Goal: Task Accomplishment & Management: Manage account settings

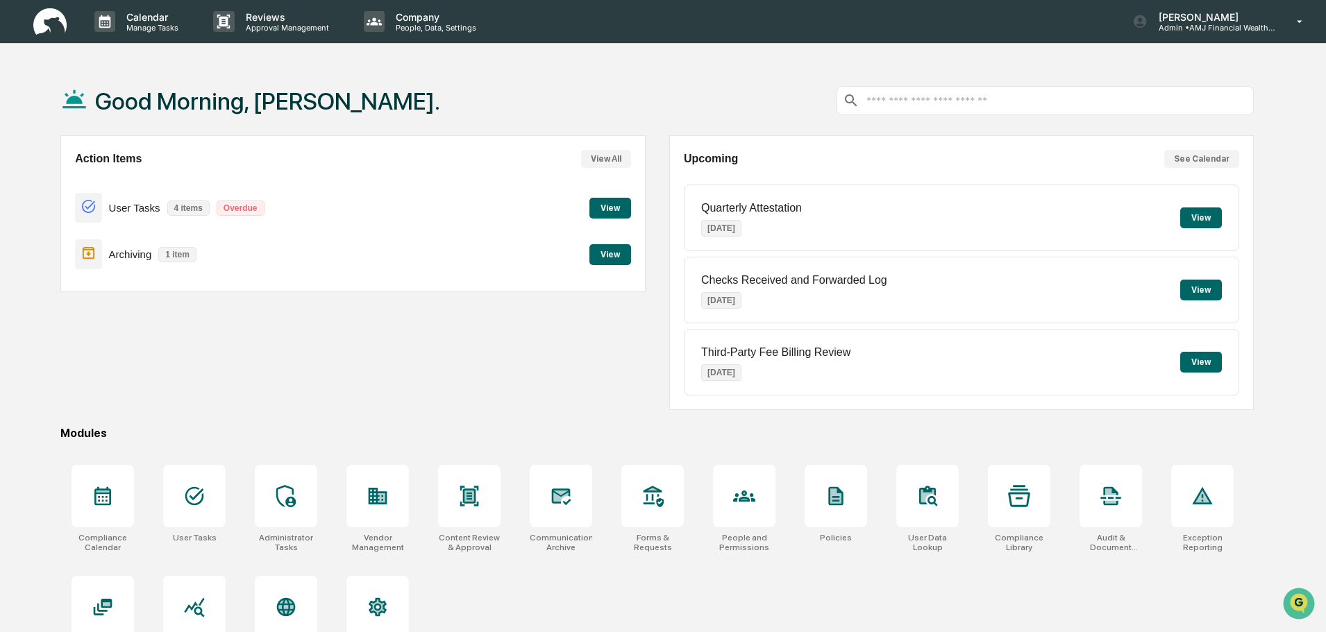
click at [608, 254] on button "View" at bounding box center [610, 254] width 42 height 21
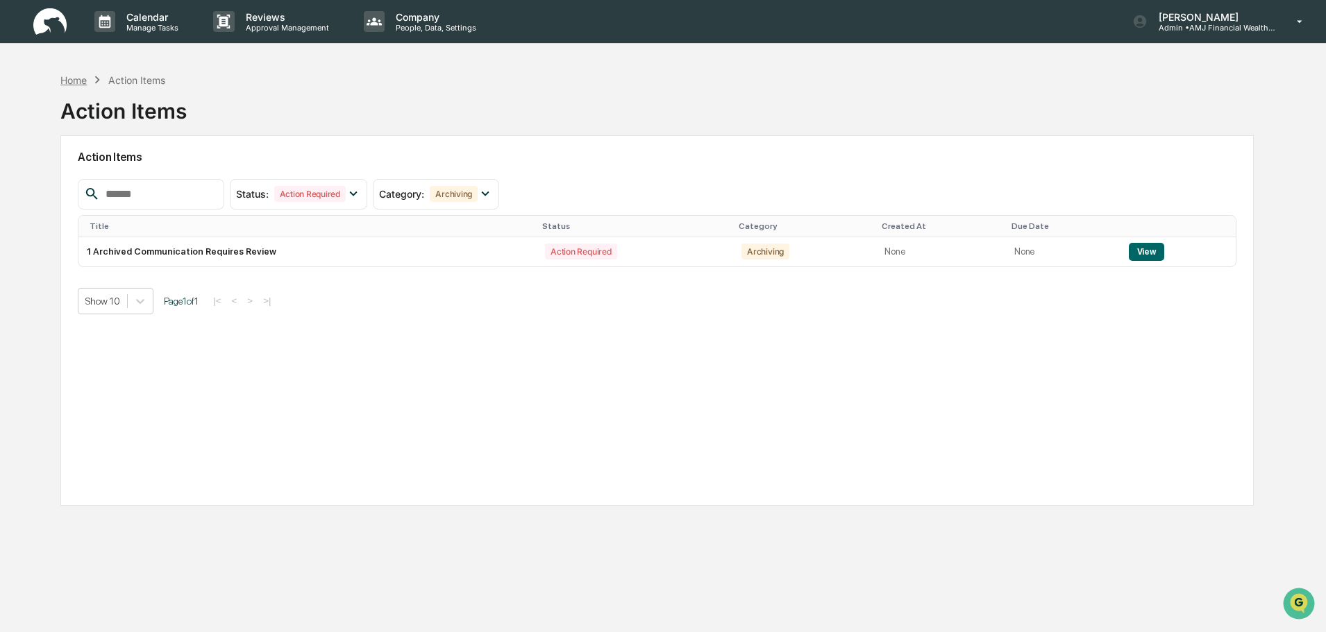
click at [65, 81] on div "Home" at bounding box center [73, 80] width 26 height 12
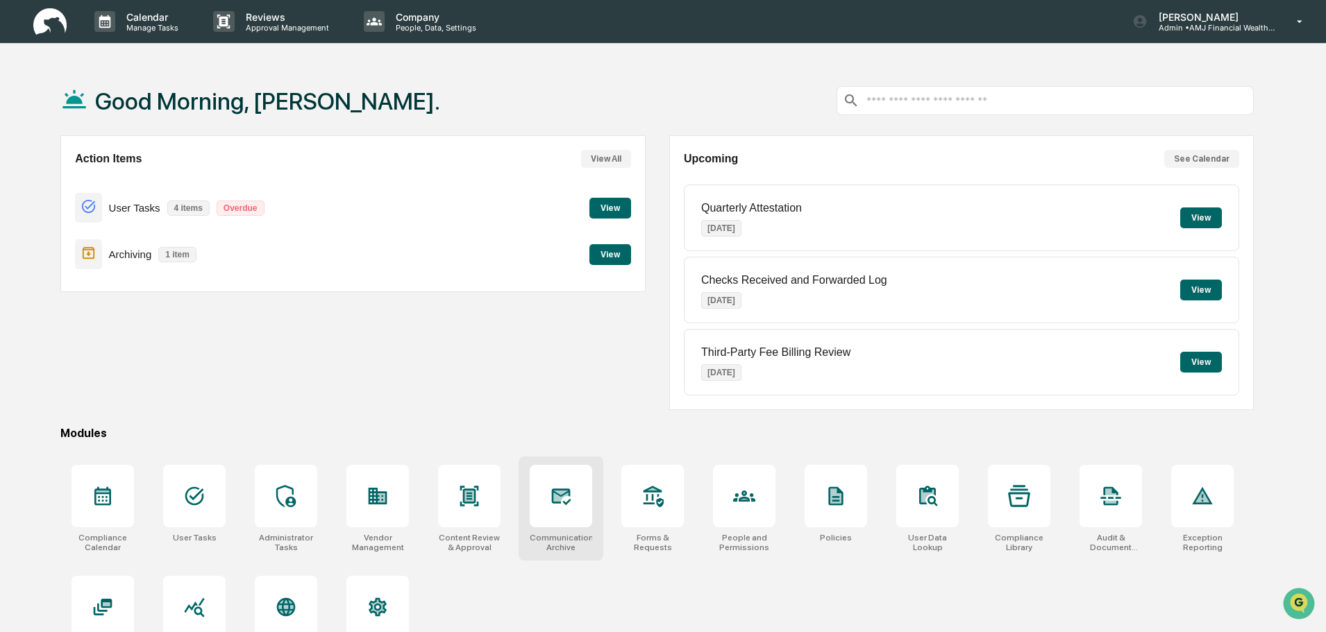
click at [555, 525] on div at bounding box center [561, 496] width 62 height 62
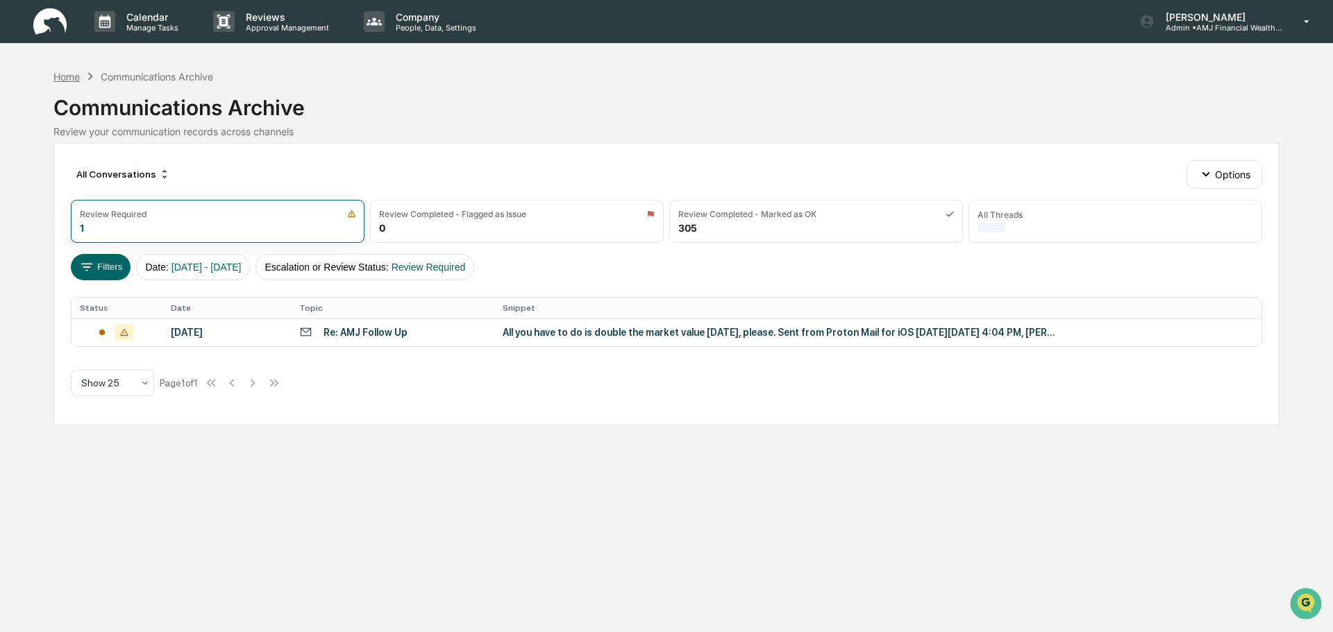
click at [61, 78] on div "Home" at bounding box center [66, 77] width 26 height 12
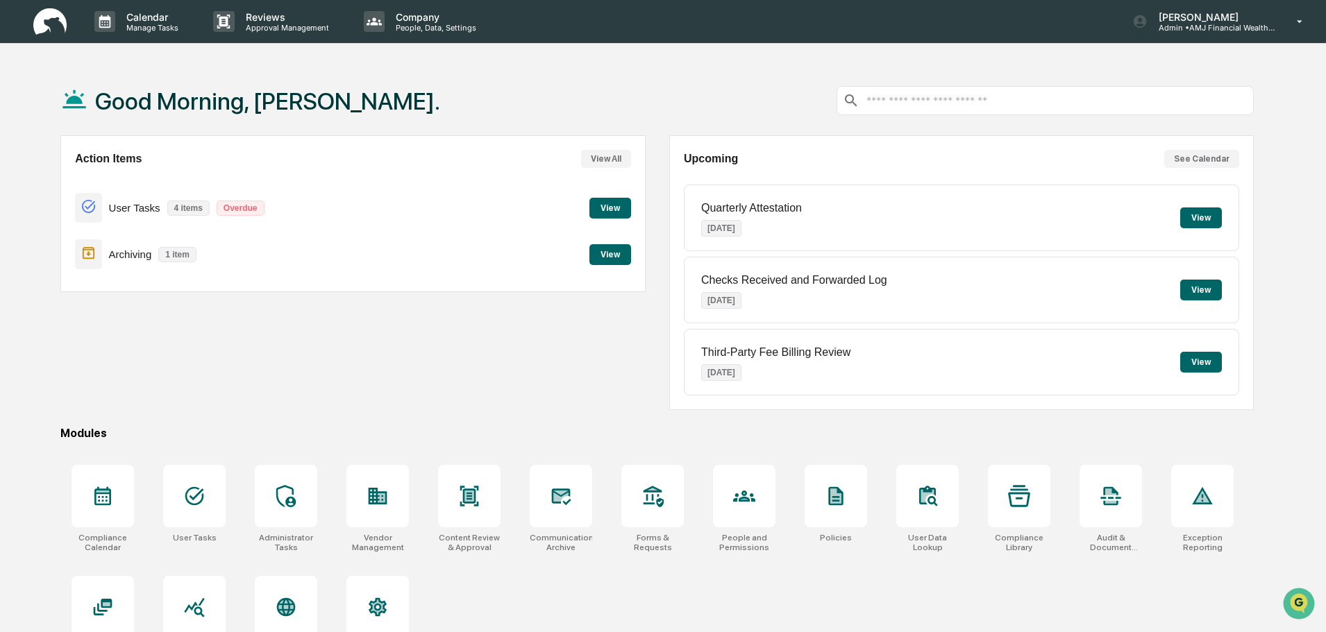
click at [1213, 214] on button "View" at bounding box center [1201, 218] width 42 height 21
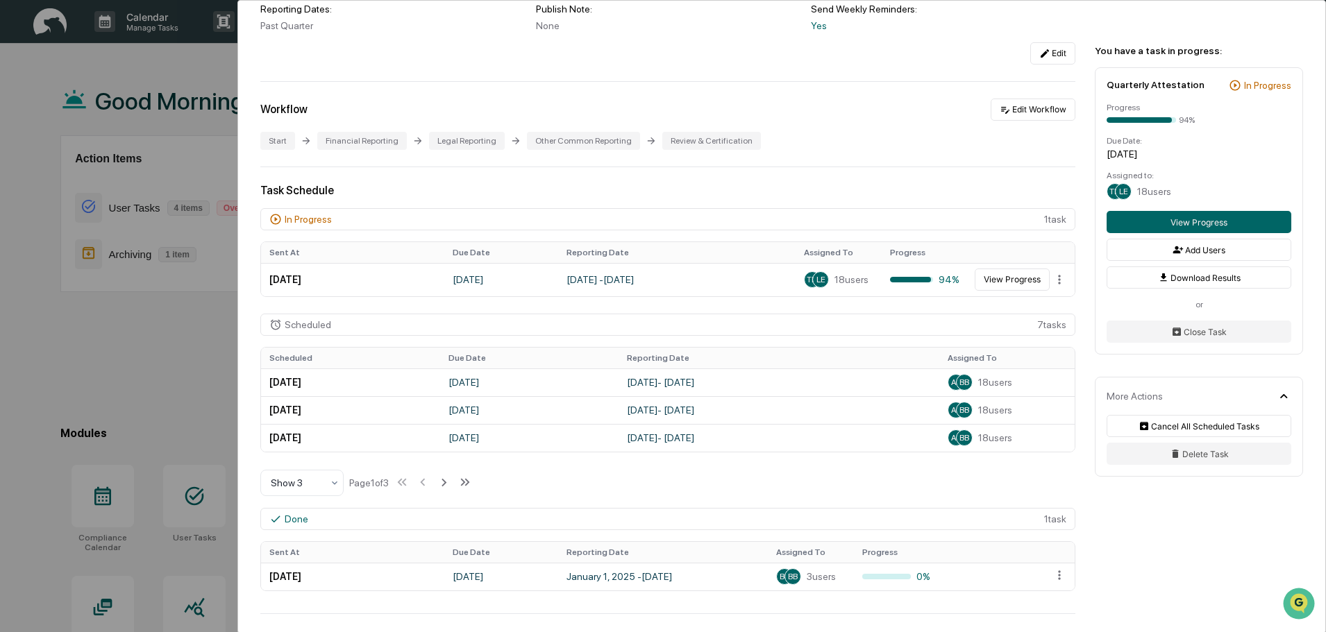
scroll to position [208, 0]
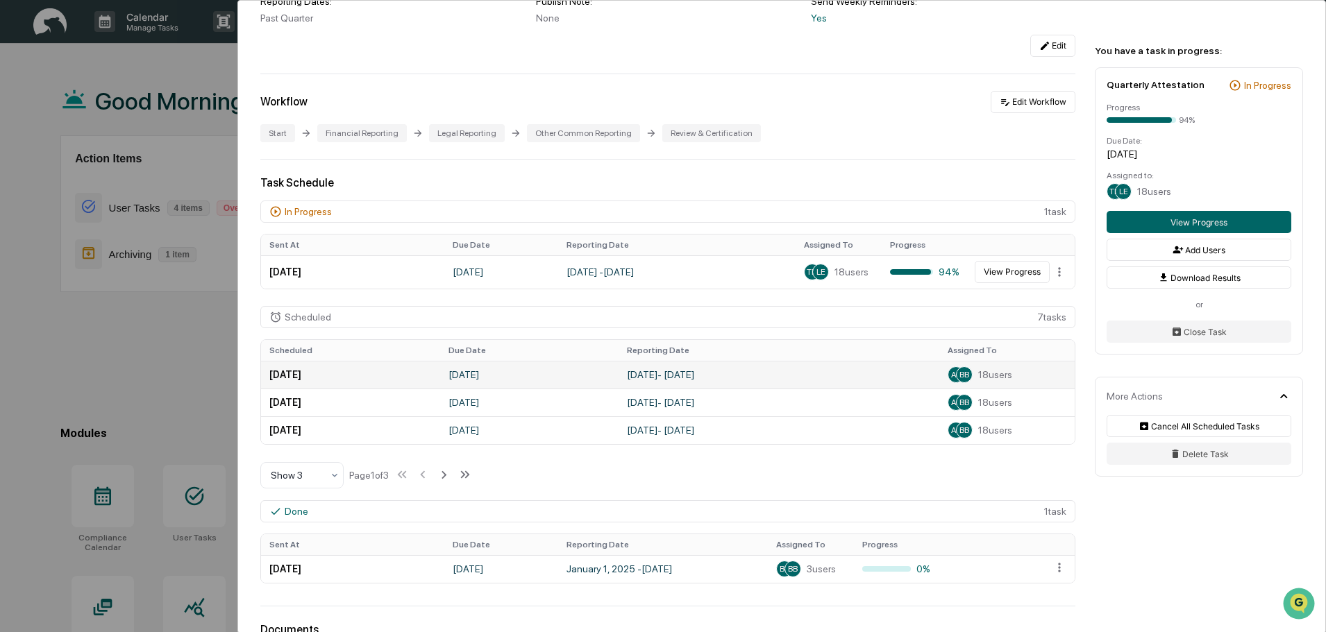
click at [698, 375] on td "July 1, 2025 - September 30, 2025" at bounding box center [778, 375] width 321 height 28
click at [389, 379] on td "[DATE]" at bounding box center [350, 375] width 179 height 28
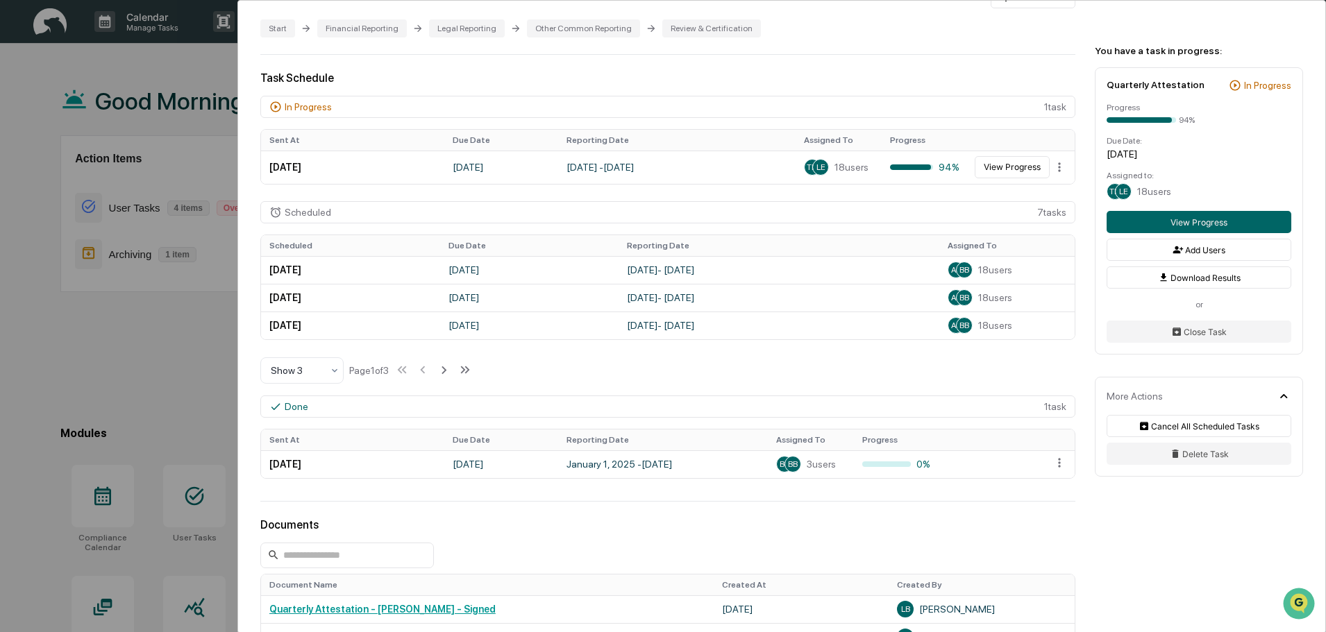
scroll to position [310, 0]
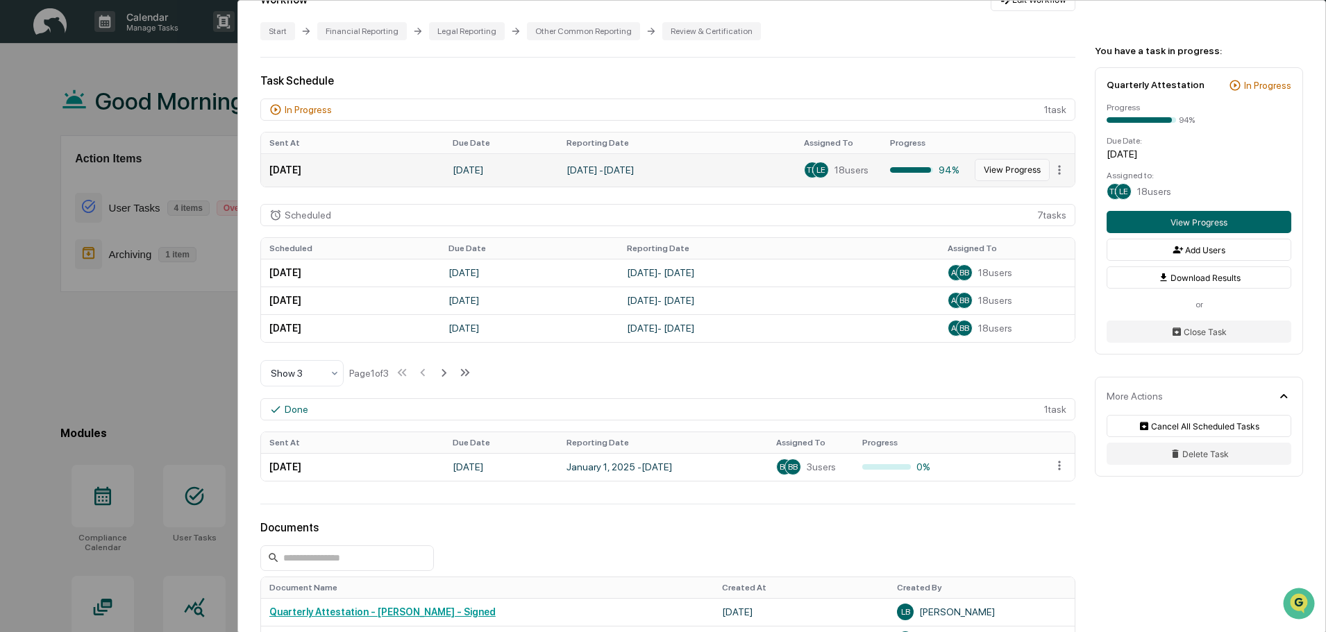
click at [1013, 168] on button "View Progress" at bounding box center [1012, 170] width 75 height 22
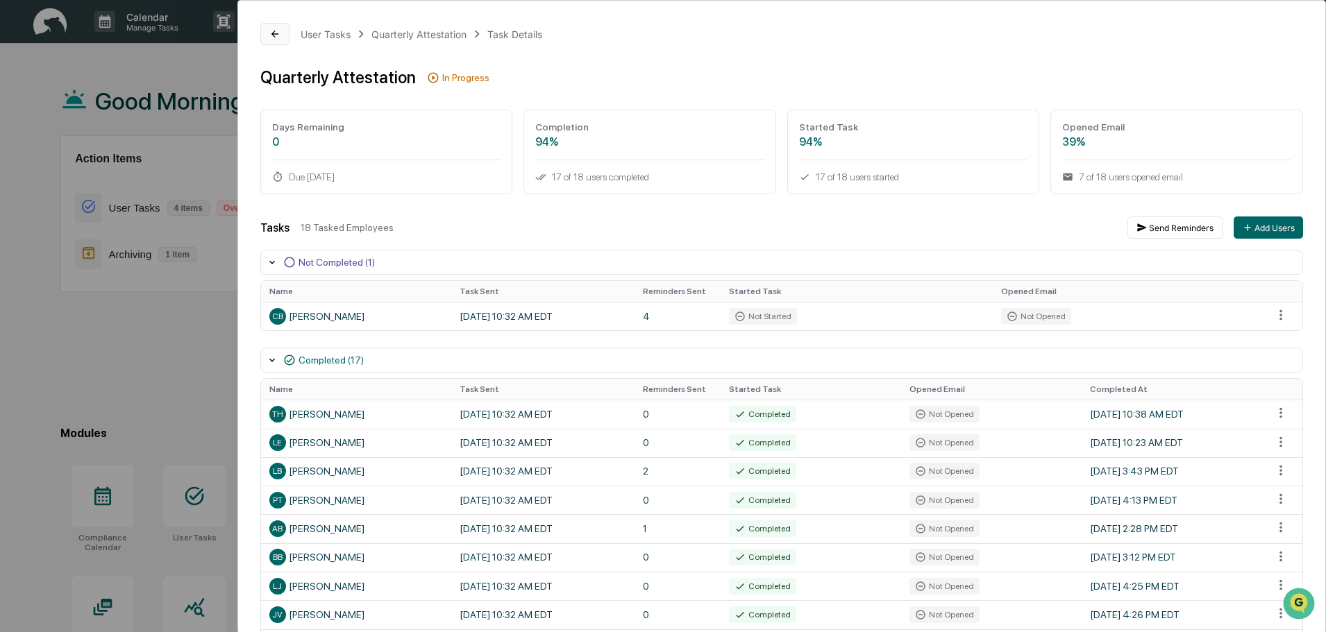
click at [274, 34] on icon at bounding box center [274, 34] width 7 height 7
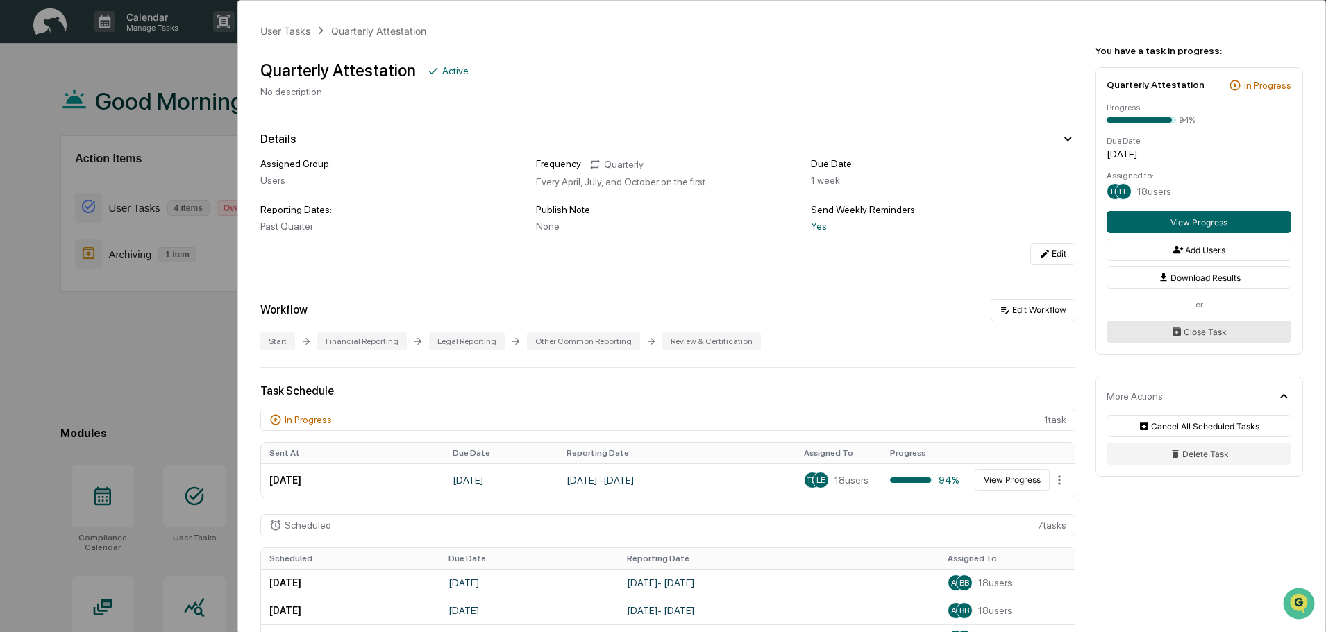
click at [1222, 331] on button "Close Task" at bounding box center [1198, 332] width 185 height 22
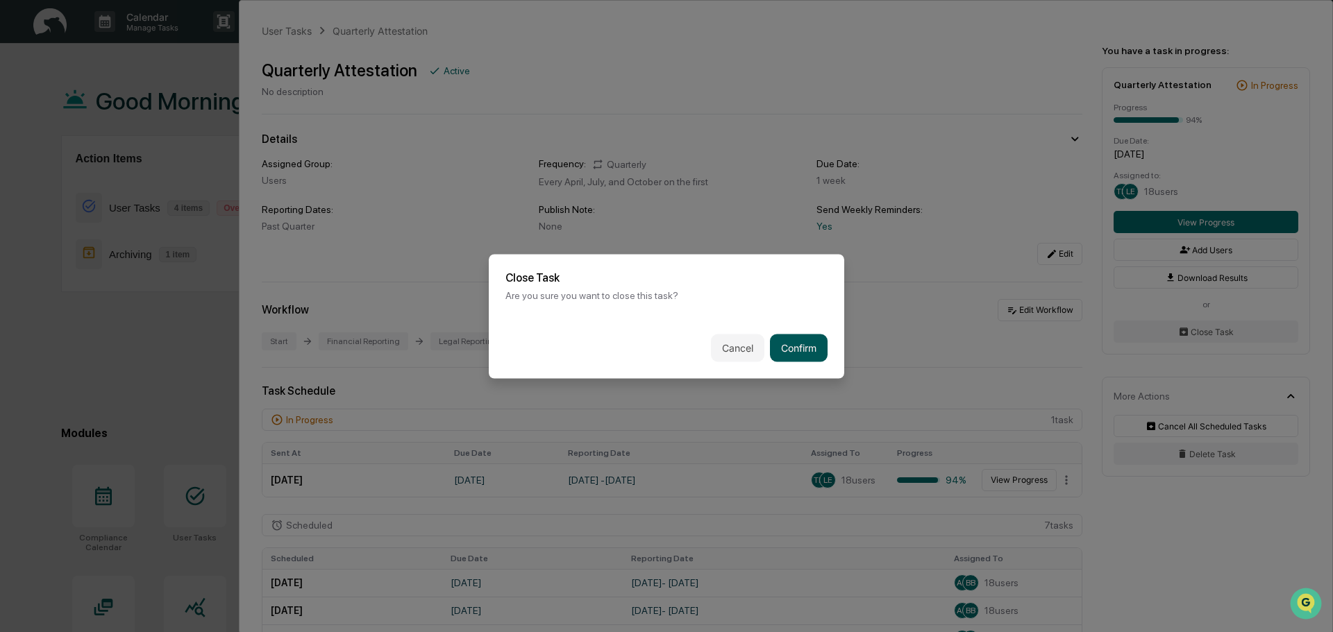
click at [789, 346] on button "Confirm" at bounding box center [799, 348] width 58 height 28
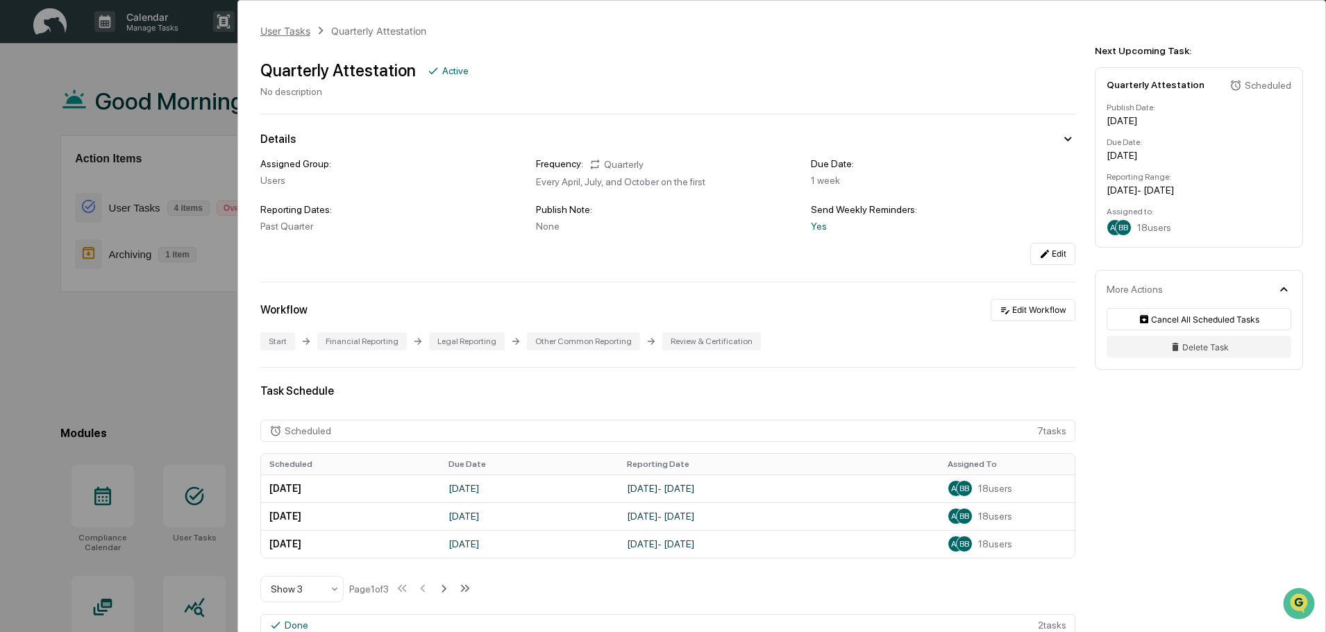
click at [276, 31] on div "User Tasks" at bounding box center [285, 31] width 50 height 12
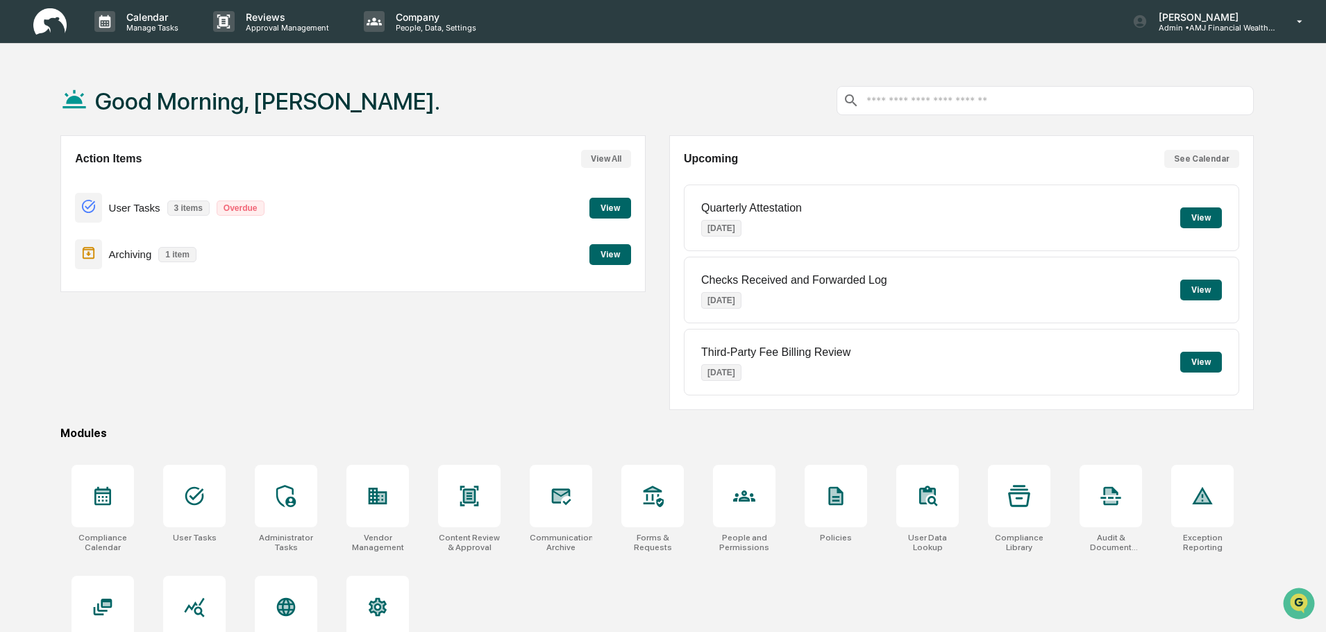
click at [623, 209] on button "View" at bounding box center [610, 208] width 42 height 21
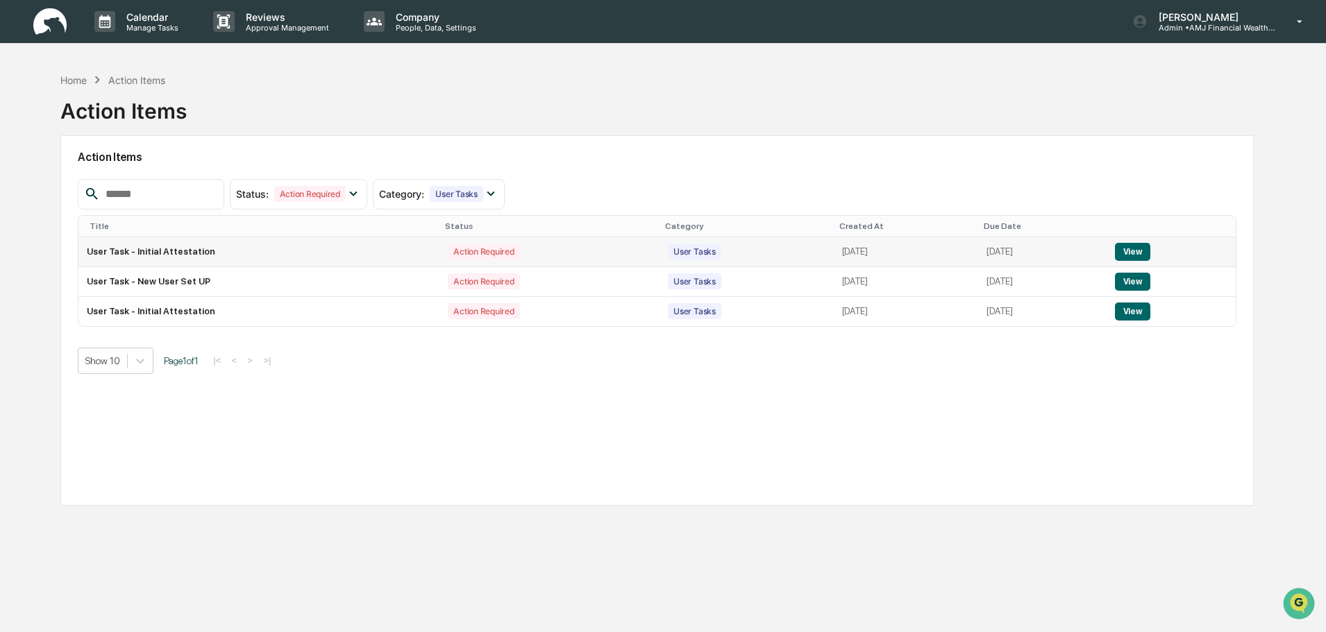
click at [1133, 251] on button "View" at bounding box center [1132, 252] width 35 height 18
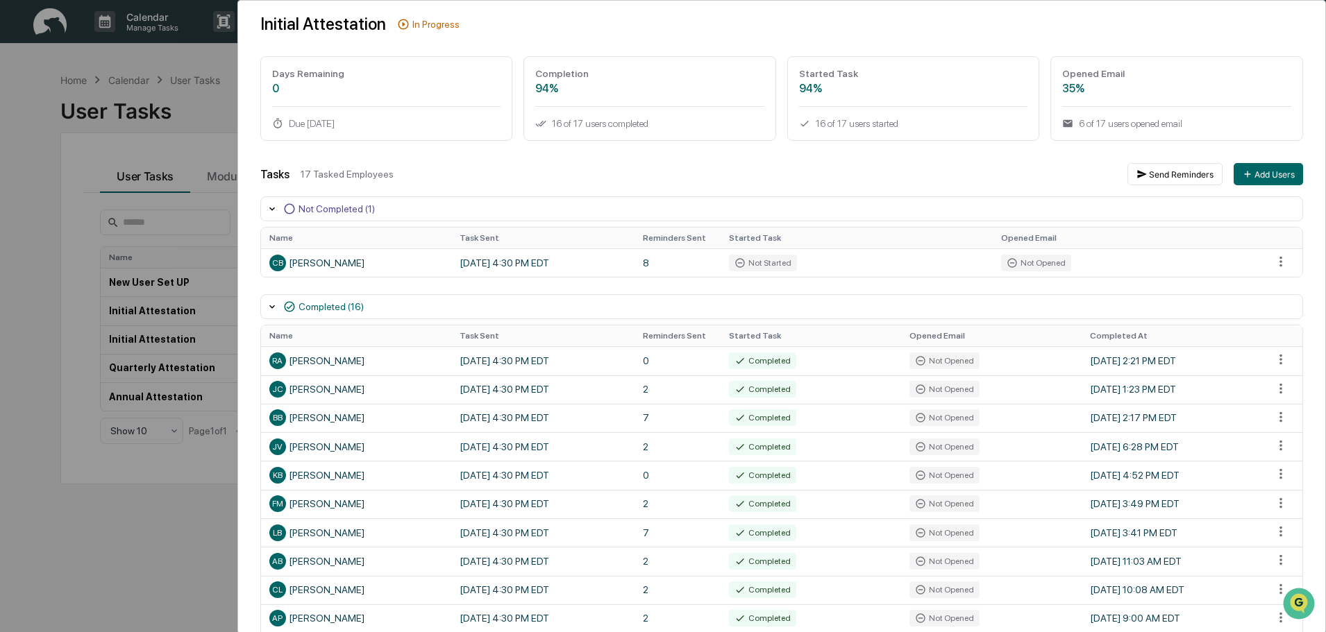
scroll to position [12, 0]
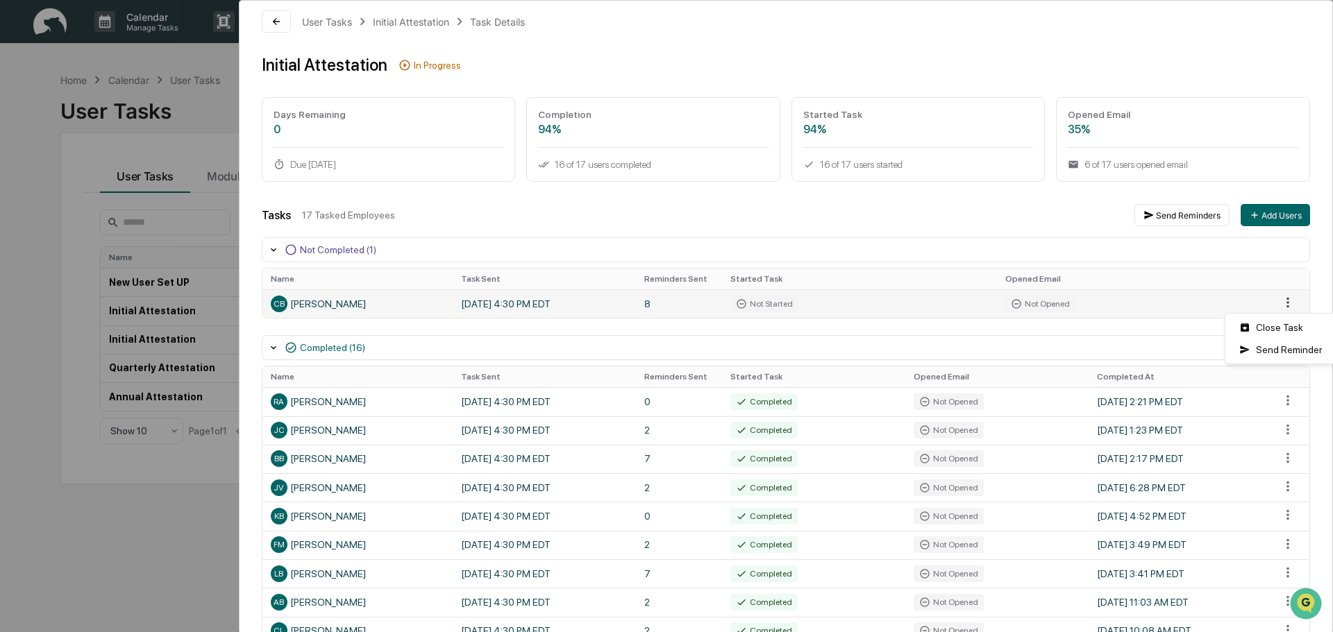
click at [1276, 303] on html "Calendar Manage Tasks Reviews Approval Management Company People, Data, Setting…" at bounding box center [666, 316] width 1333 height 632
click at [1277, 330] on div "Close Task" at bounding box center [1280, 328] width 105 height 22
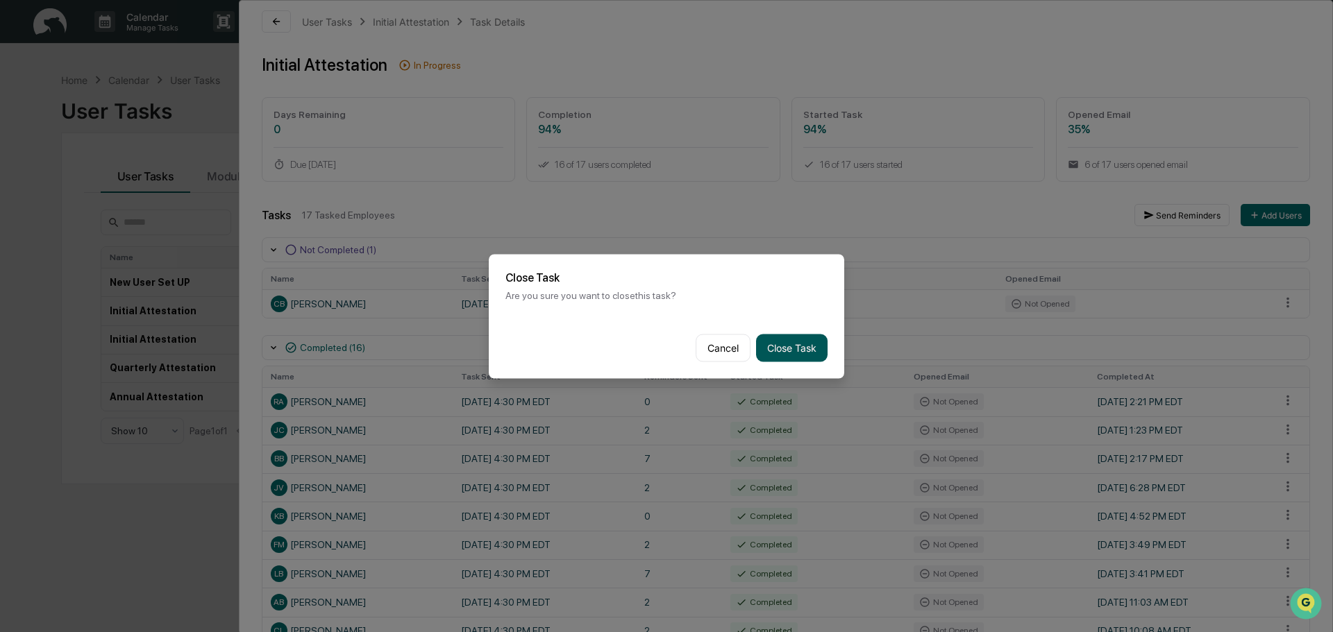
click at [813, 344] on button "Close Task" at bounding box center [791, 348] width 71 height 28
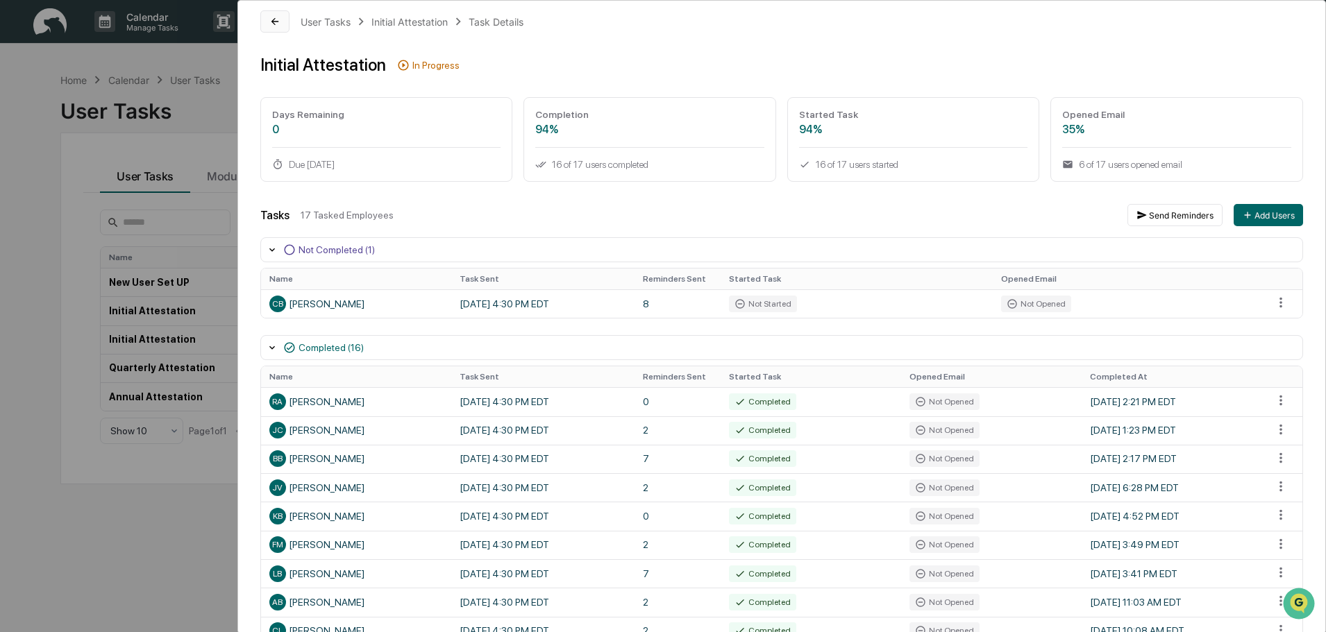
click at [273, 23] on icon at bounding box center [274, 21] width 7 height 7
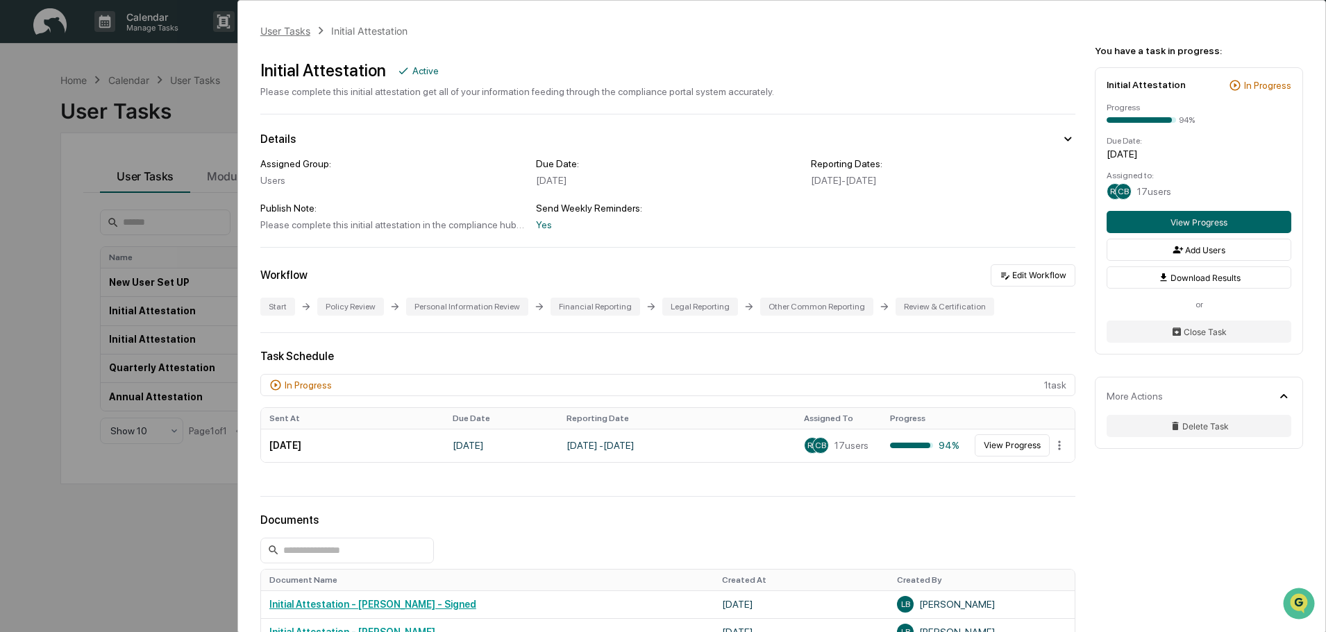
click at [293, 31] on div "User Tasks" at bounding box center [285, 31] width 50 height 12
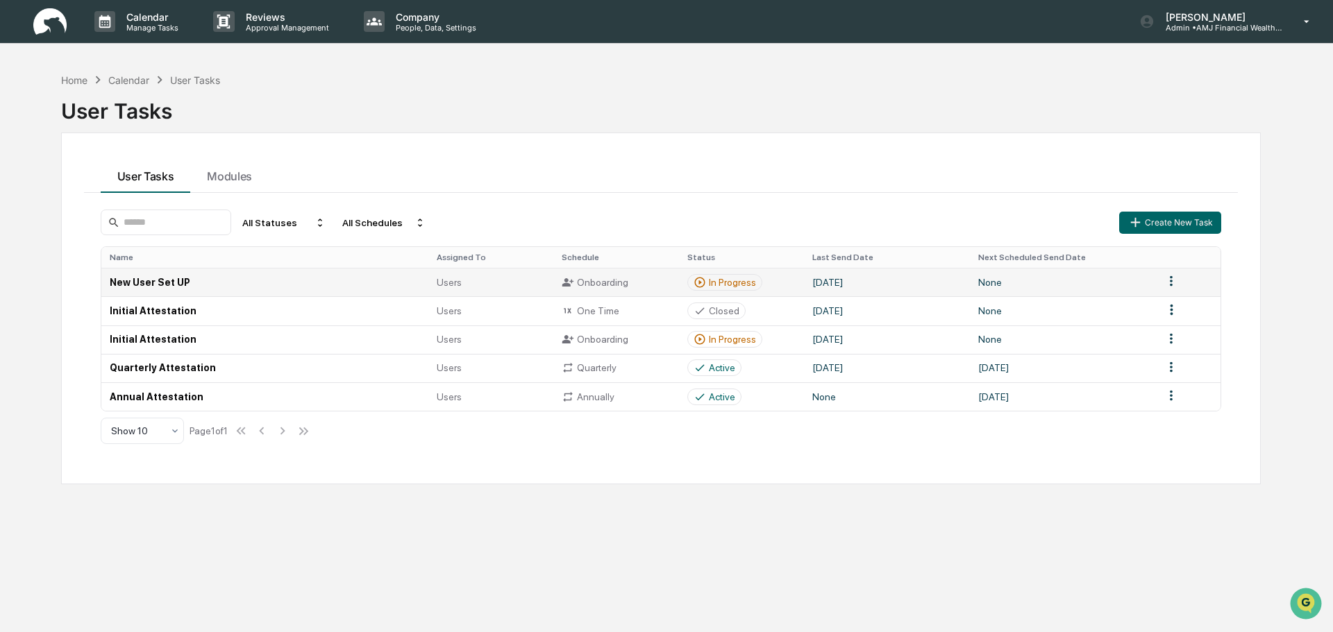
click at [1164, 281] on html "Calendar Manage Tasks Reviews Approval Management Company People, Data, Setting…" at bounding box center [666, 316] width 1333 height 632
click at [160, 281] on td "New User Set UP" at bounding box center [264, 282] width 326 height 28
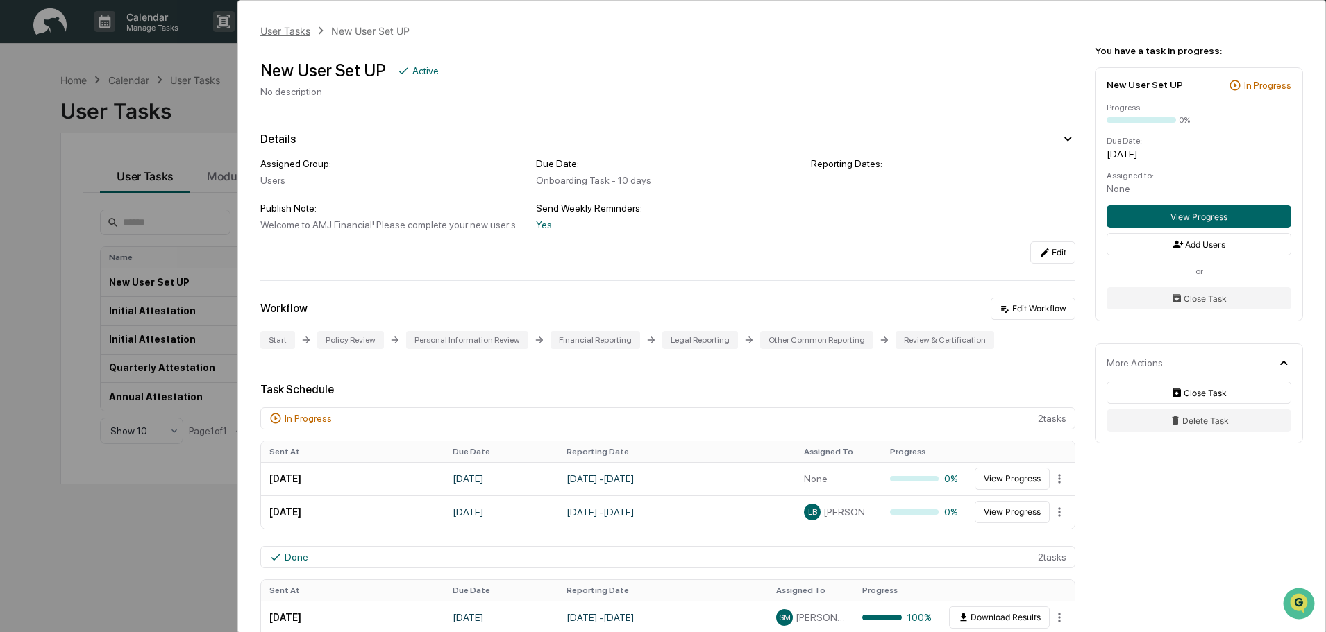
click at [291, 31] on div "User Tasks" at bounding box center [285, 31] width 50 height 12
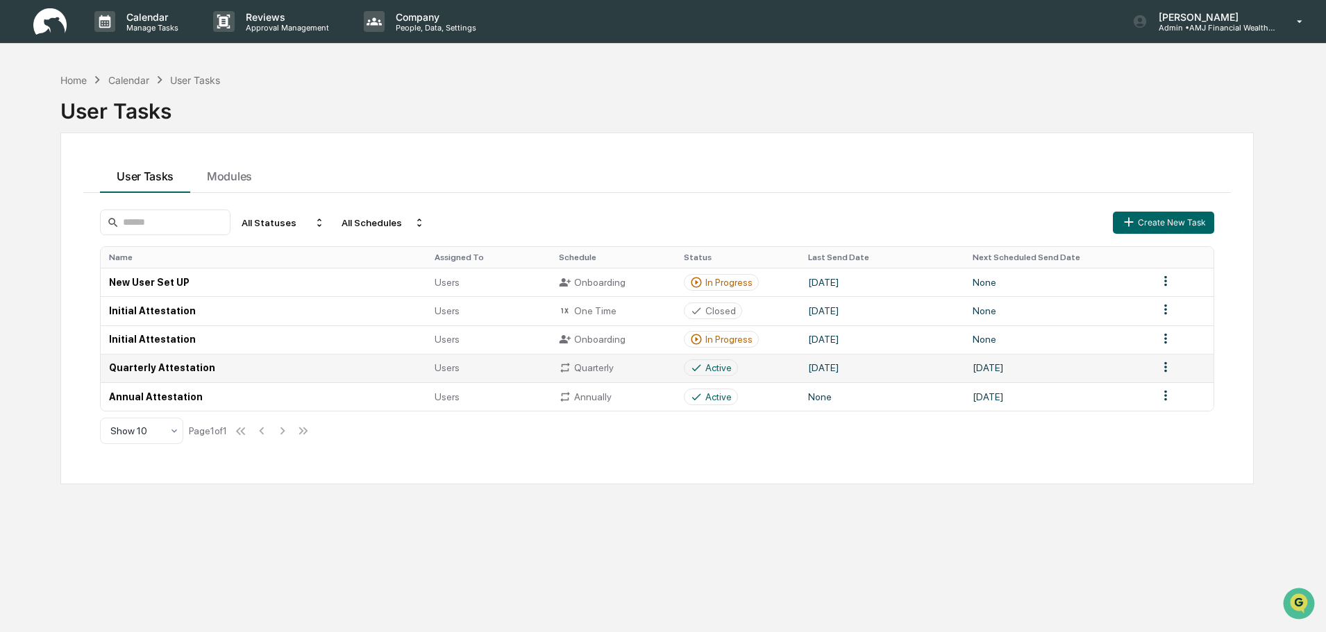
click at [1024, 368] on td "[DATE]" at bounding box center [1056, 368] width 185 height 28
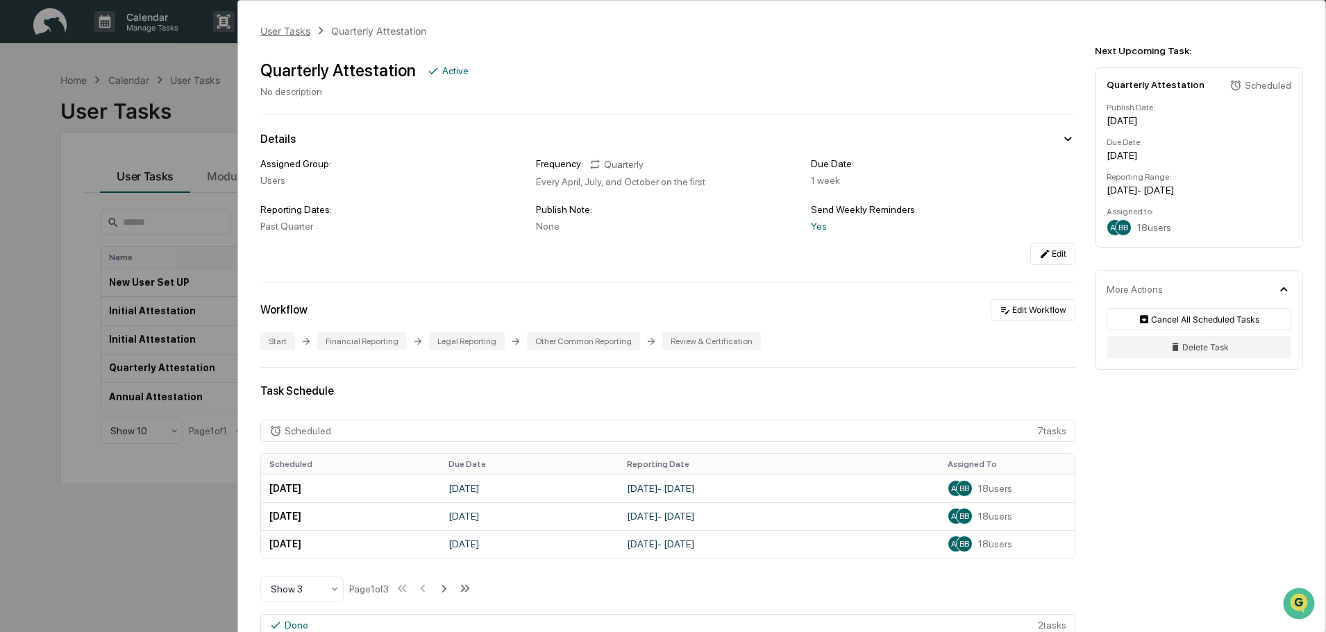
click at [278, 31] on div "User Tasks" at bounding box center [285, 31] width 50 height 12
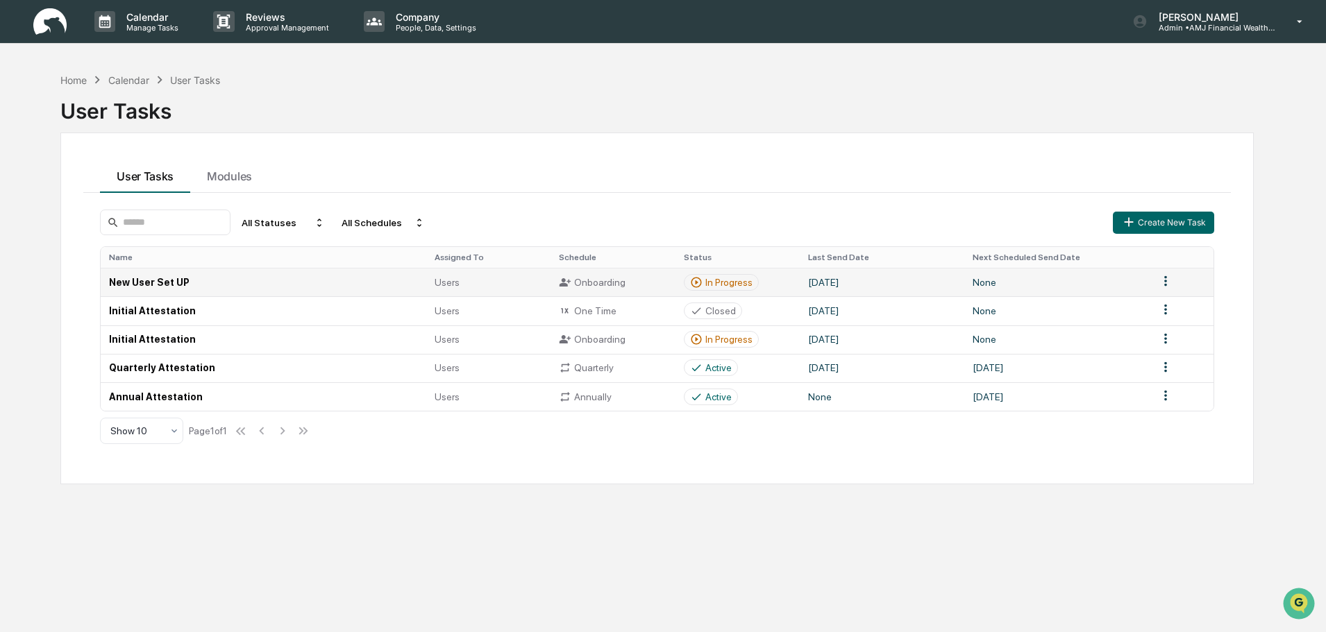
click at [842, 281] on td "[DATE]" at bounding box center [882, 282] width 165 height 28
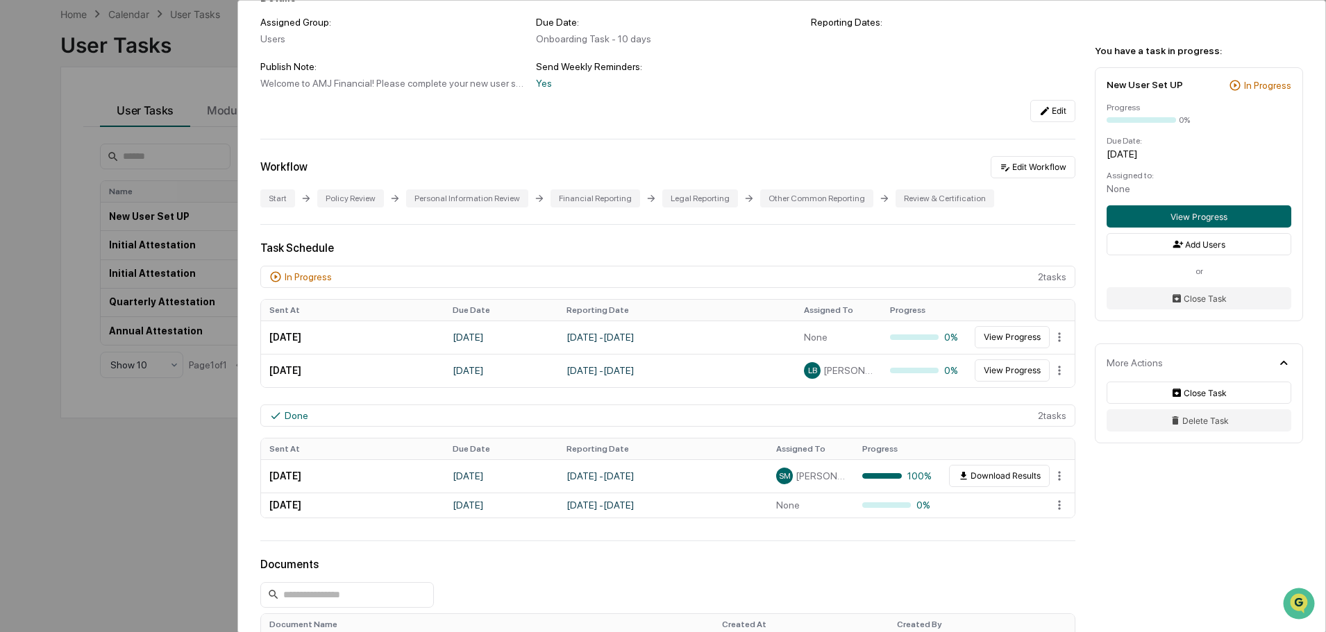
scroll to position [208, 0]
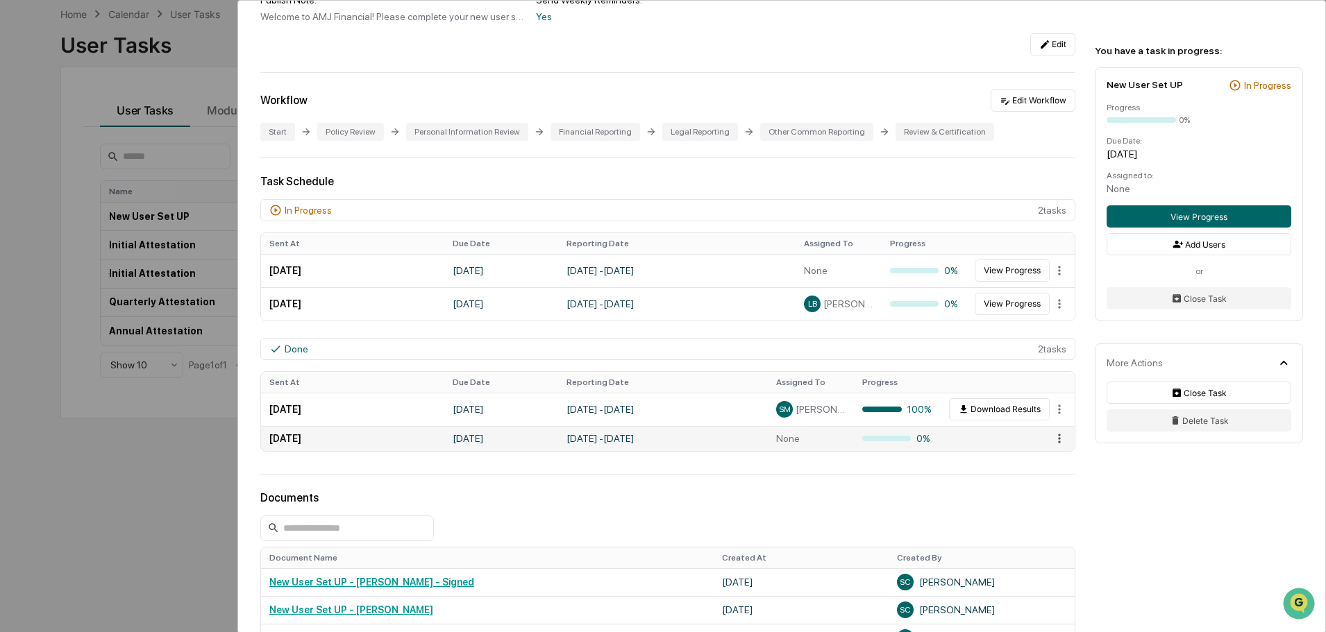
click at [1049, 439] on html "Calendar Manage Tasks Reviews Approval Management Company People, Data, Setting…" at bounding box center [663, 250] width 1326 height 632
click at [1130, 496] on html "Calendar Manage Tasks Reviews Approval Management Company People, Data, Setting…" at bounding box center [666, 250] width 1333 height 632
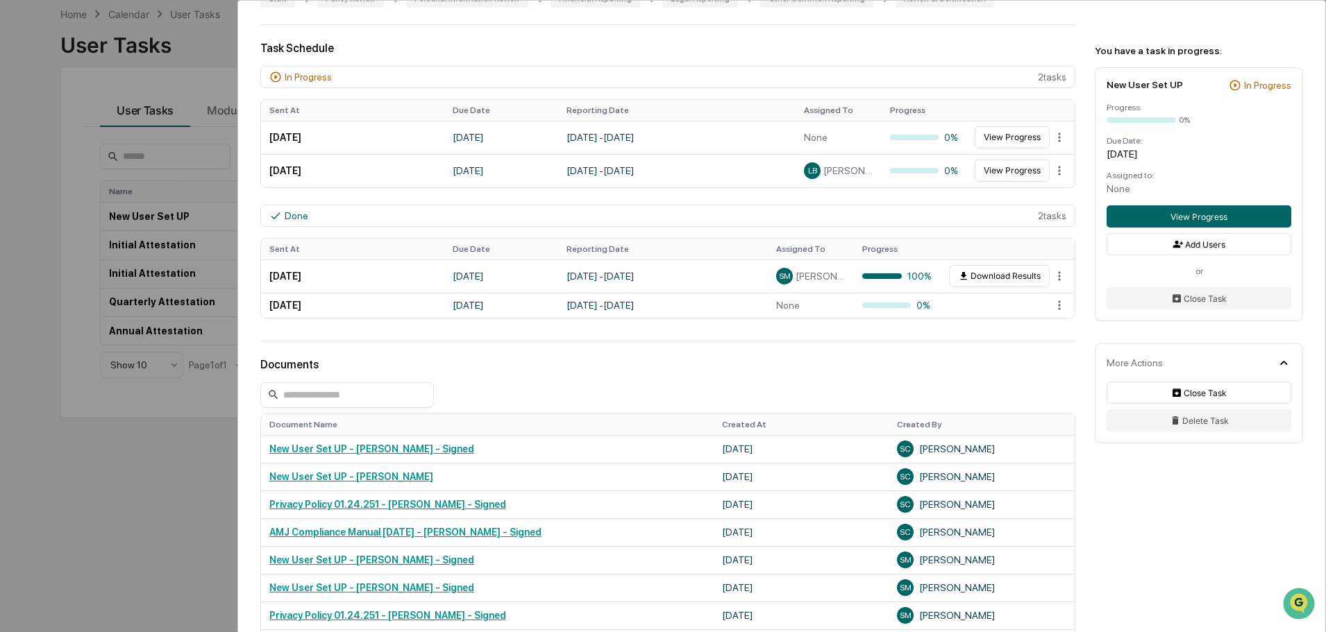
scroll to position [347, 0]
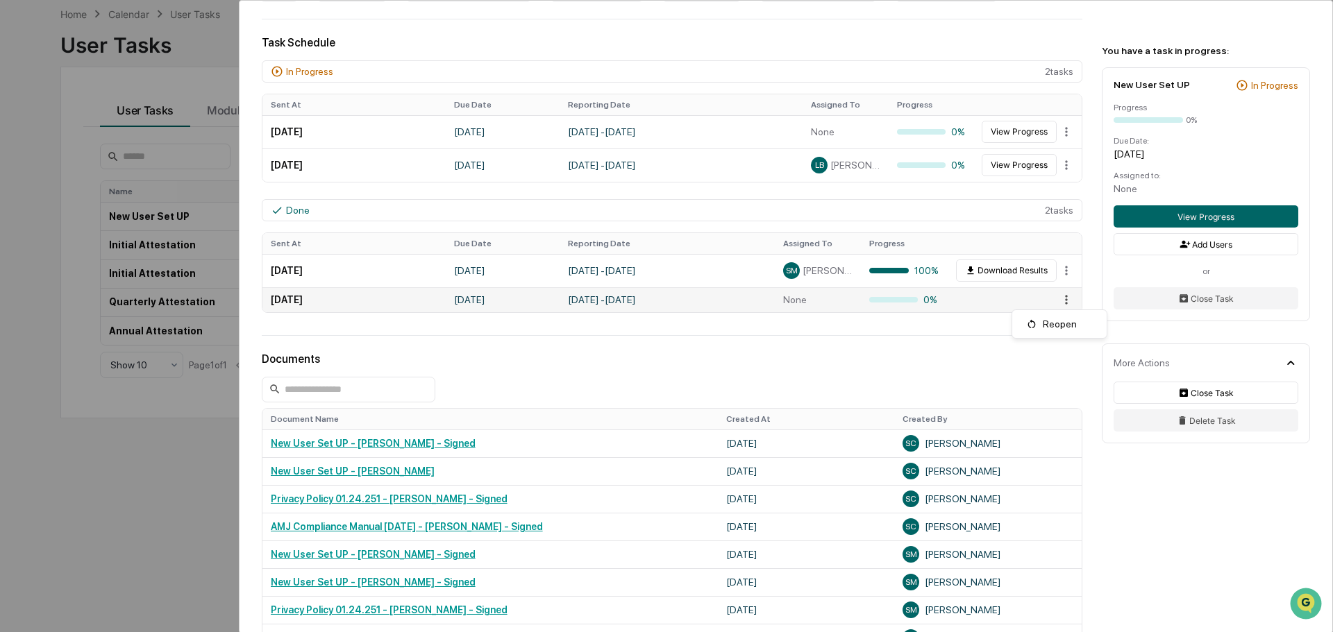
click at [1050, 301] on html "Calendar Manage Tasks Reviews Approval Management Company People, Data, Setting…" at bounding box center [666, 250] width 1333 height 632
click at [1068, 413] on html "Calendar Manage Tasks Reviews Approval Management Company People, Data, Setting…" at bounding box center [666, 250] width 1333 height 632
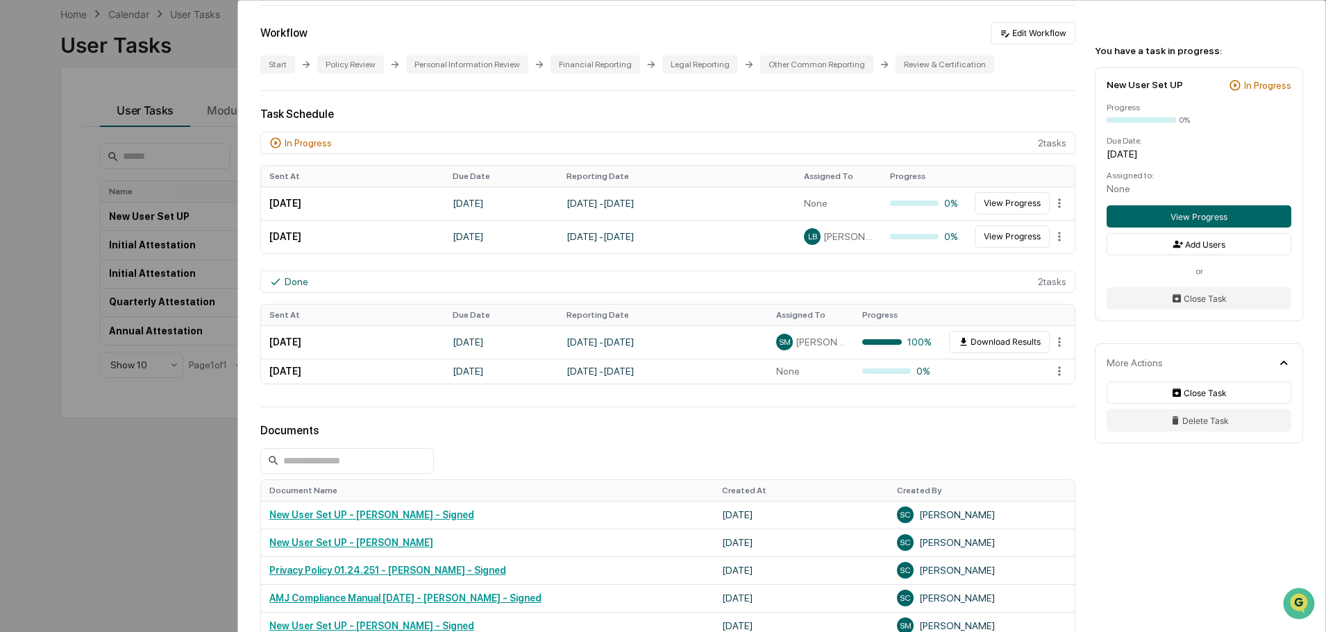
scroll to position [208, 0]
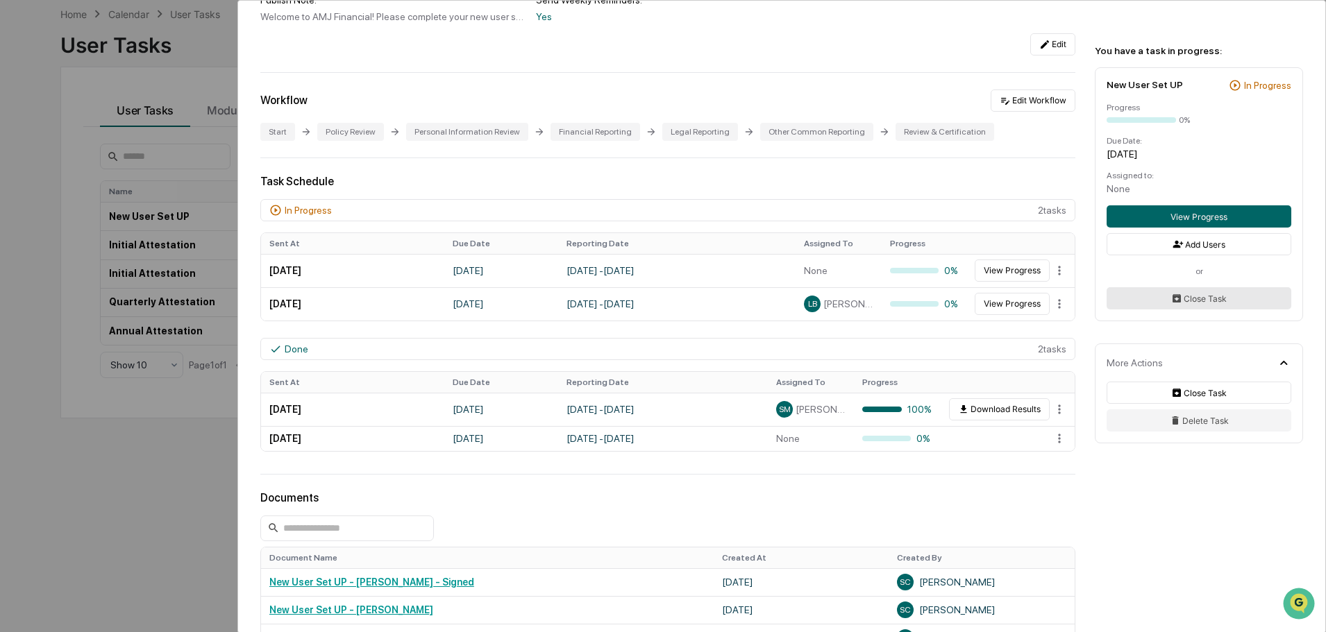
click at [1207, 300] on button "Close Task" at bounding box center [1198, 298] width 185 height 22
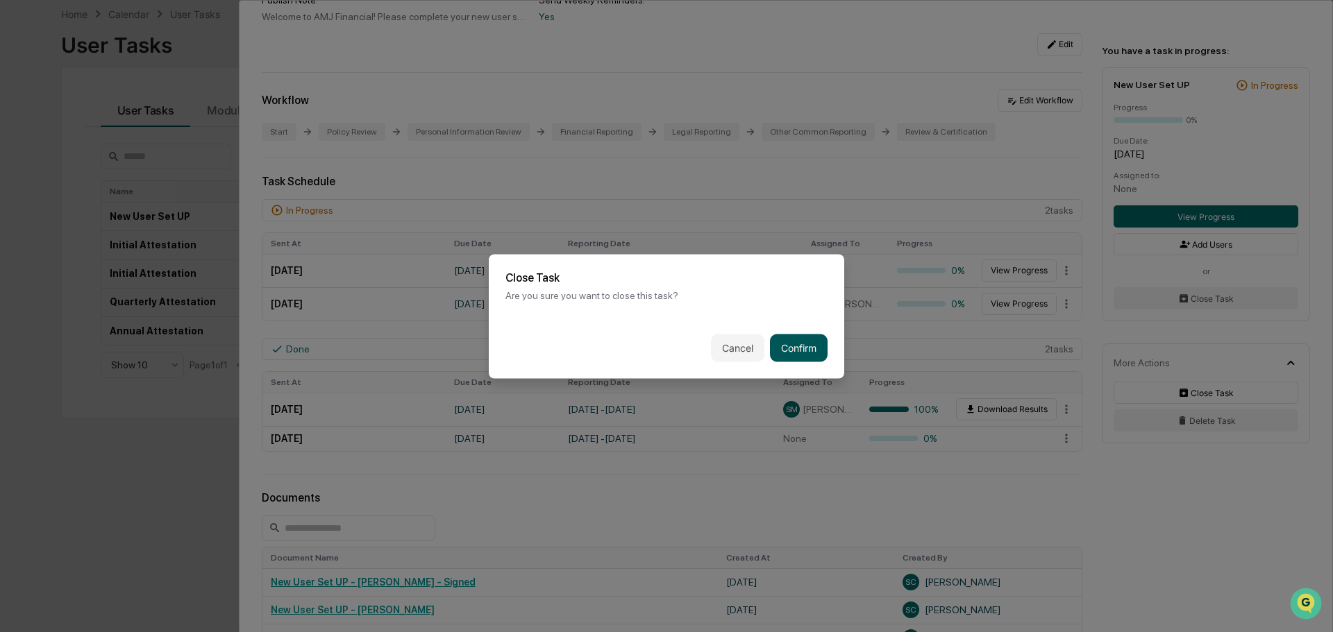
click at [818, 339] on button "Confirm" at bounding box center [799, 348] width 58 height 28
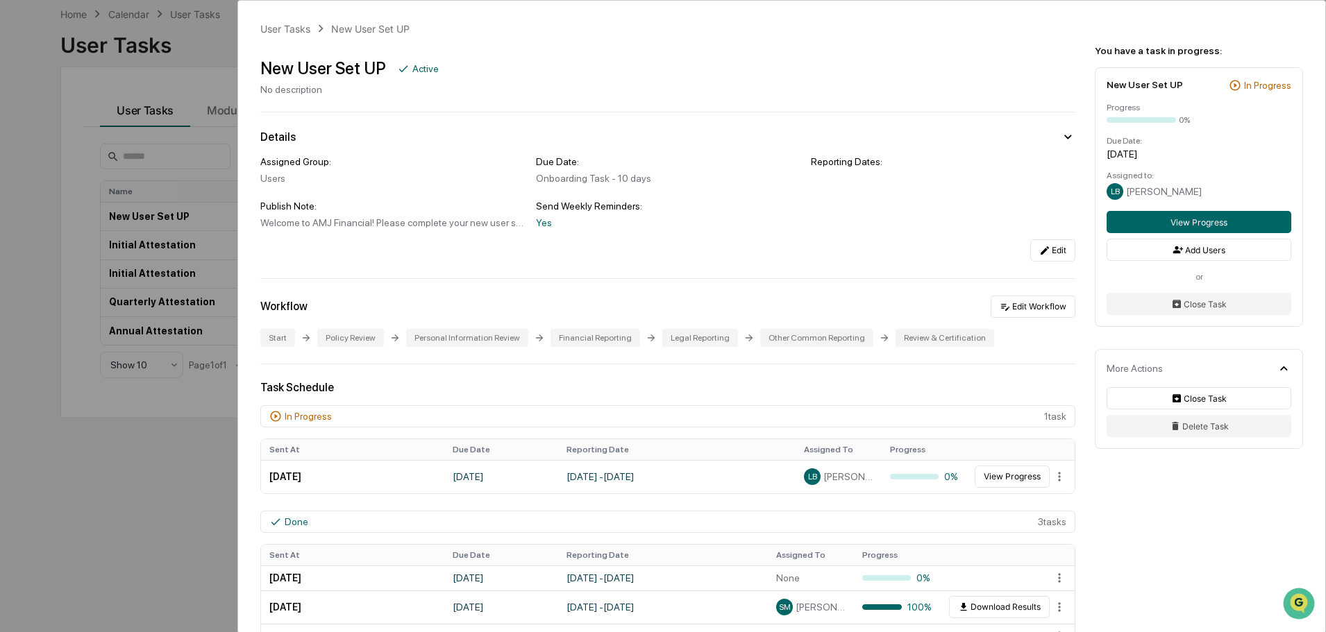
scroll to position [0, 0]
click at [273, 34] on div "User Tasks" at bounding box center [285, 31] width 50 height 12
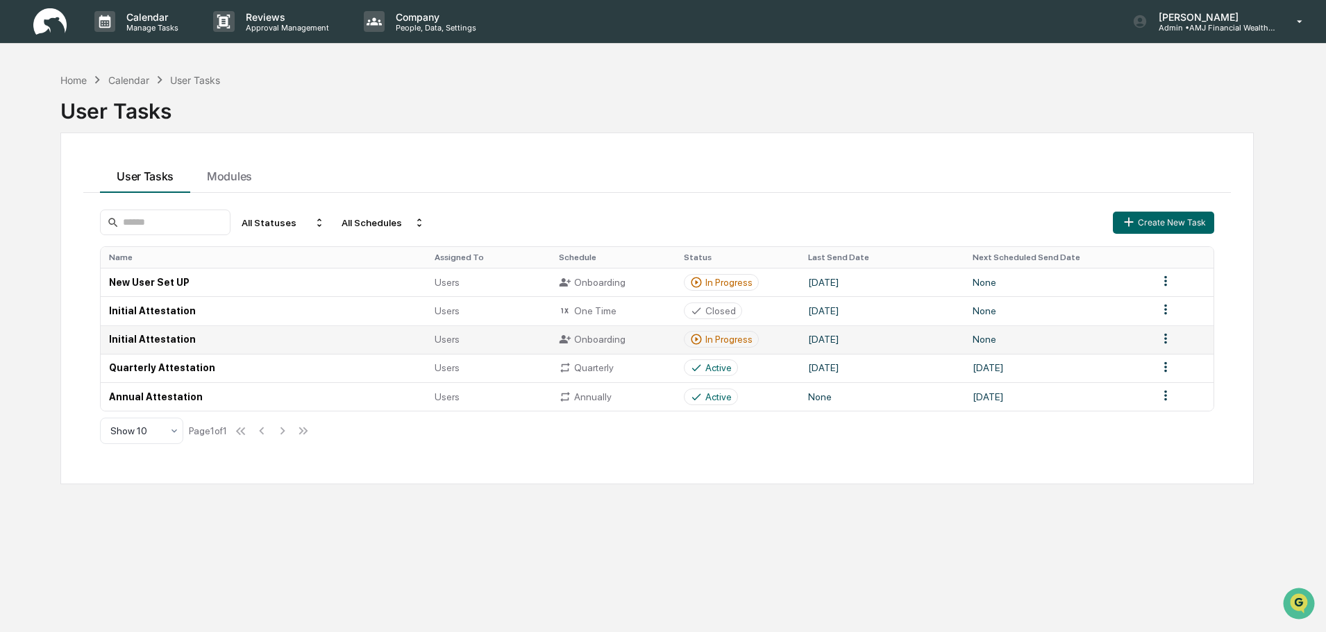
click at [861, 341] on td "[DATE]" at bounding box center [882, 340] width 165 height 28
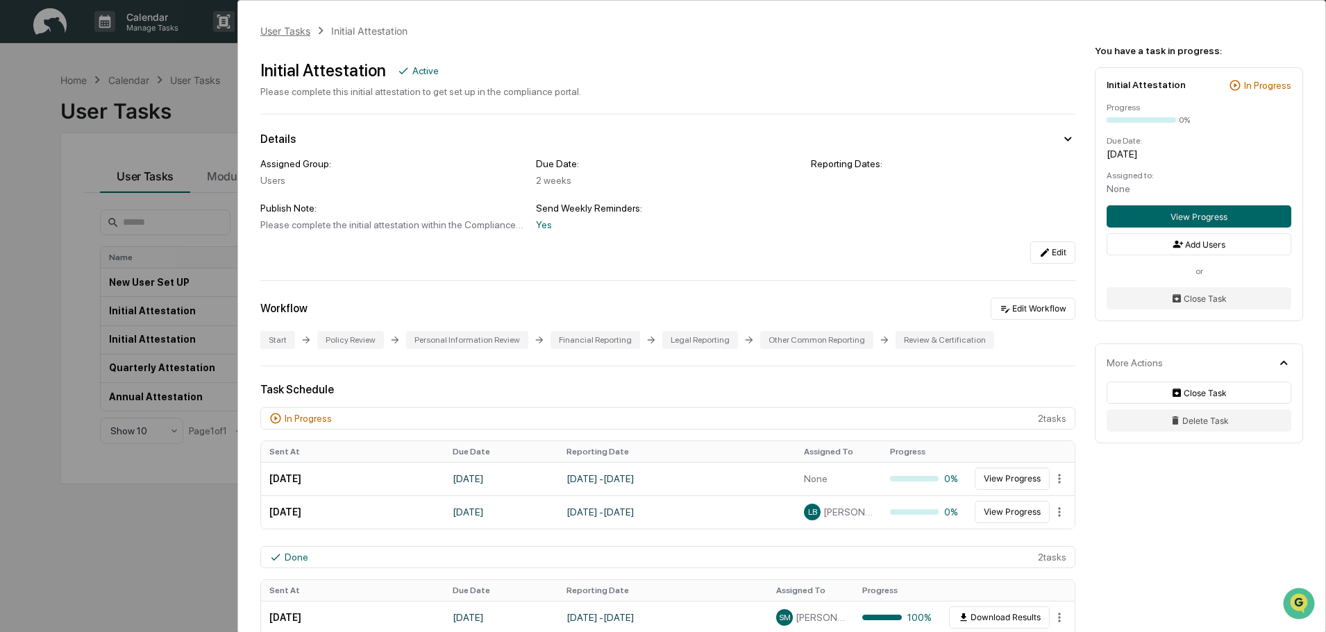
click at [284, 31] on div "User Tasks" at bounding box center [285, 31] width 50 height 12
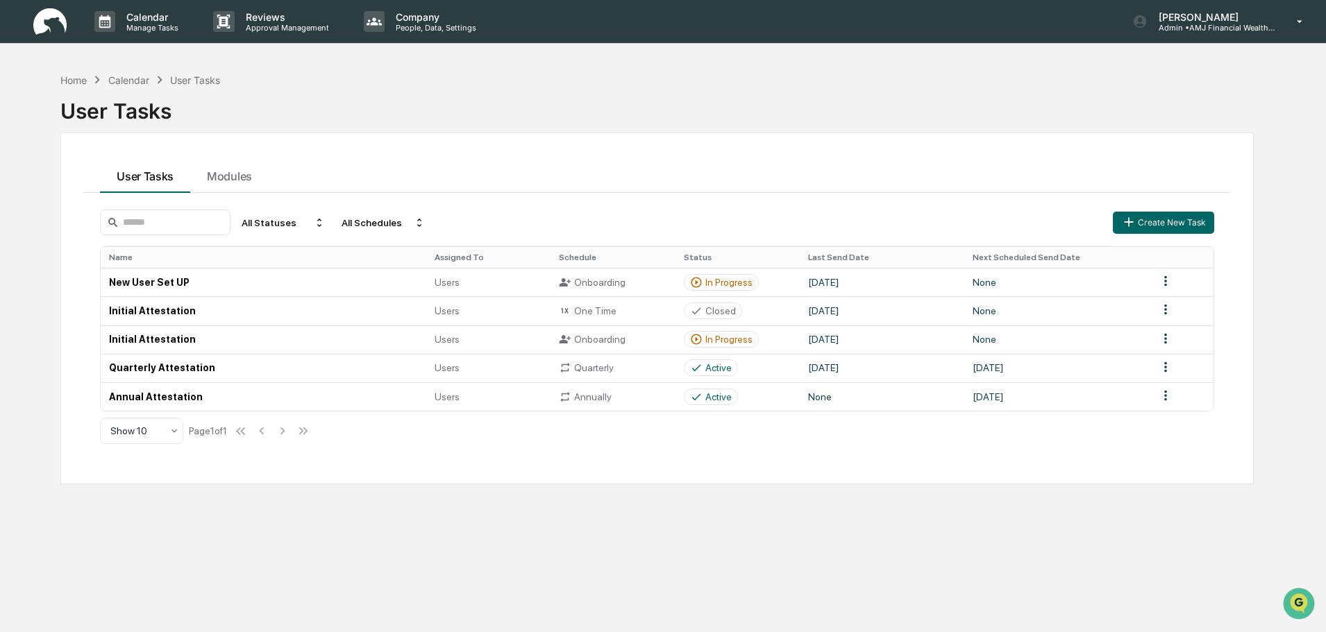
click at [58, 21] on img at bounding box center [49, 21] width 33 height 27
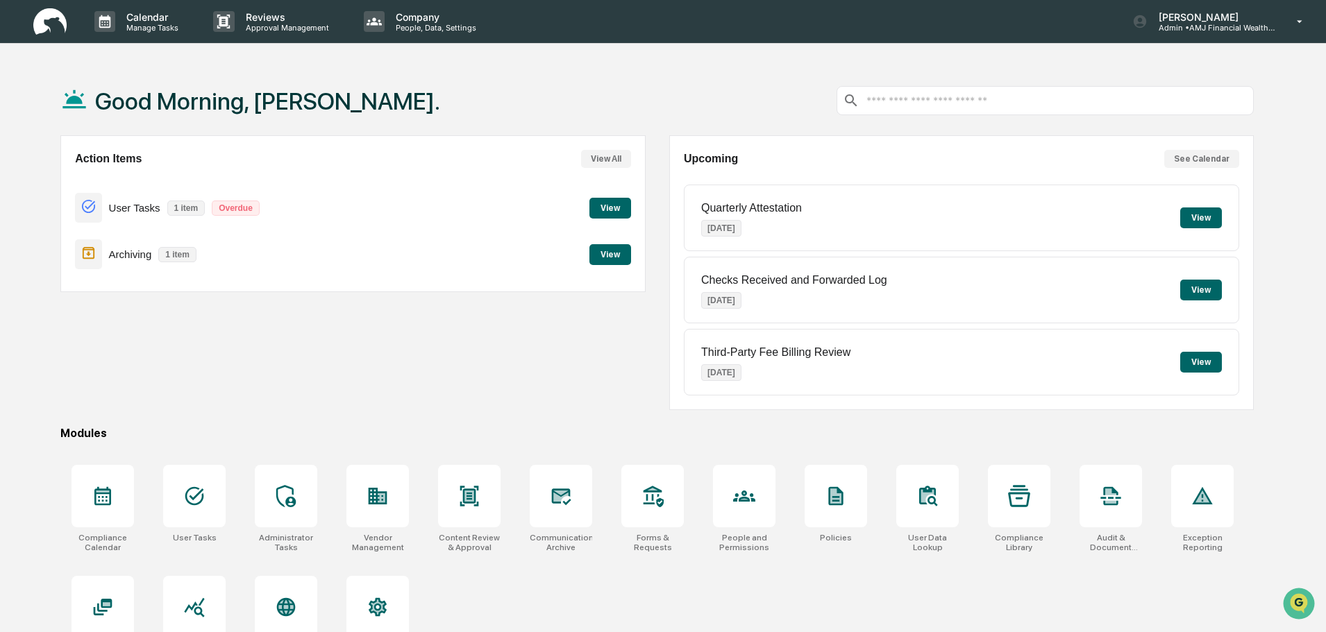
click at [616, 253] on button "View" at bounding box center [610, 254] width 42 height 21
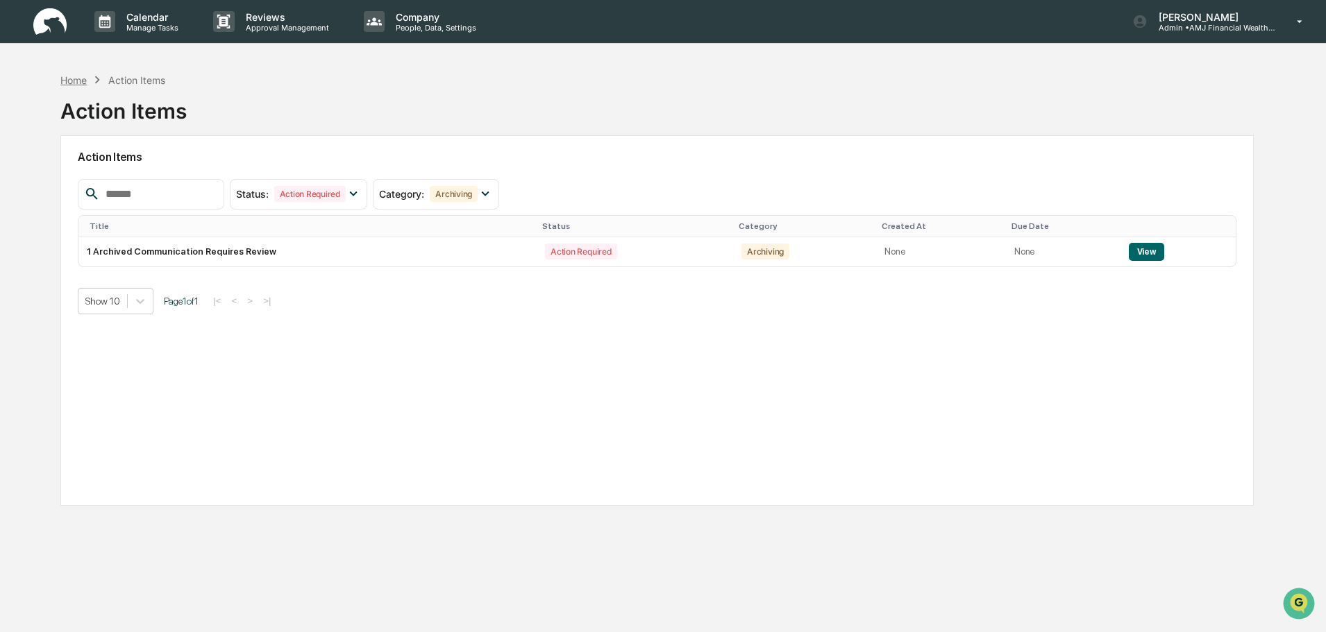
click at [74, 78] on div "Home" at bounding box center [73, 80] width 26 height 12
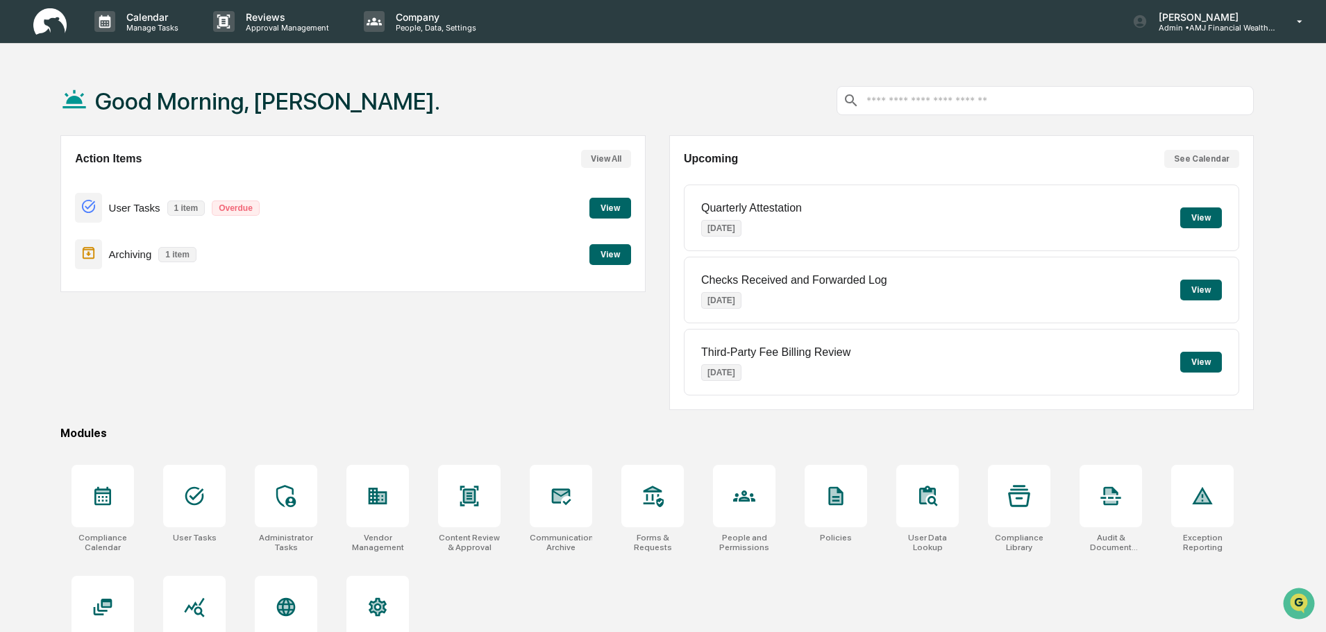
click at [614, 214] on button "View" at bounding box center [610, 208] width 42 height 21
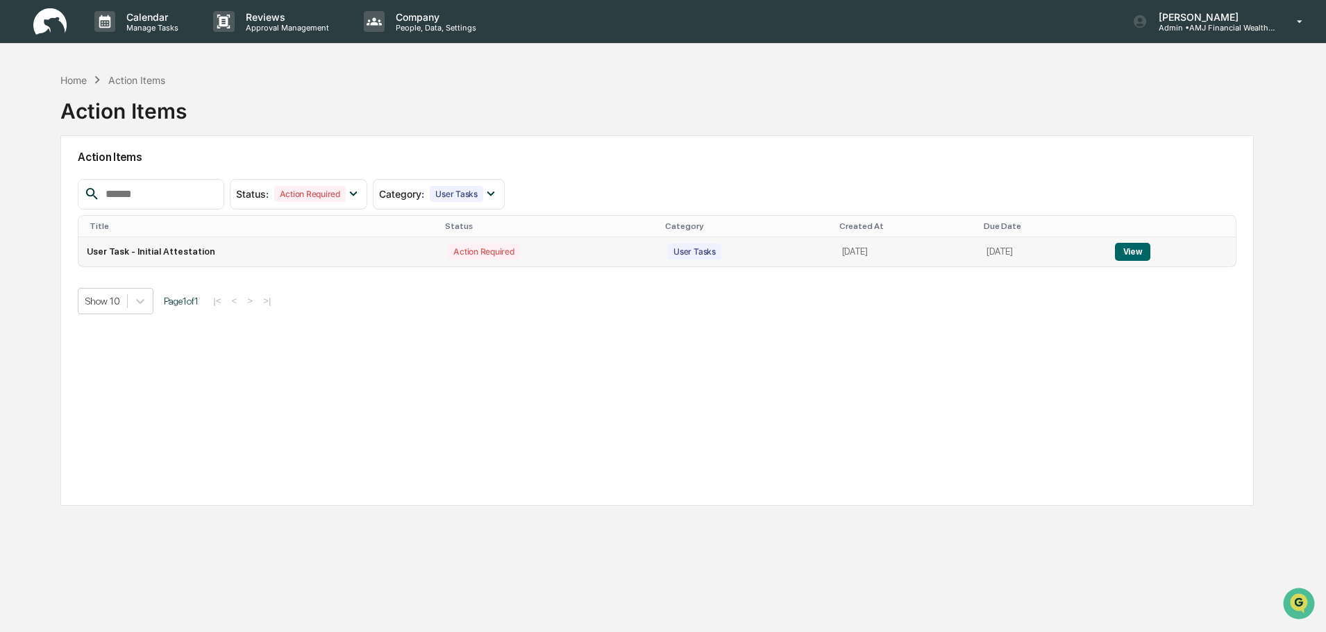
click at [1150, 246] on button "View" at bounding box center [1132, 252] width 35 height 18
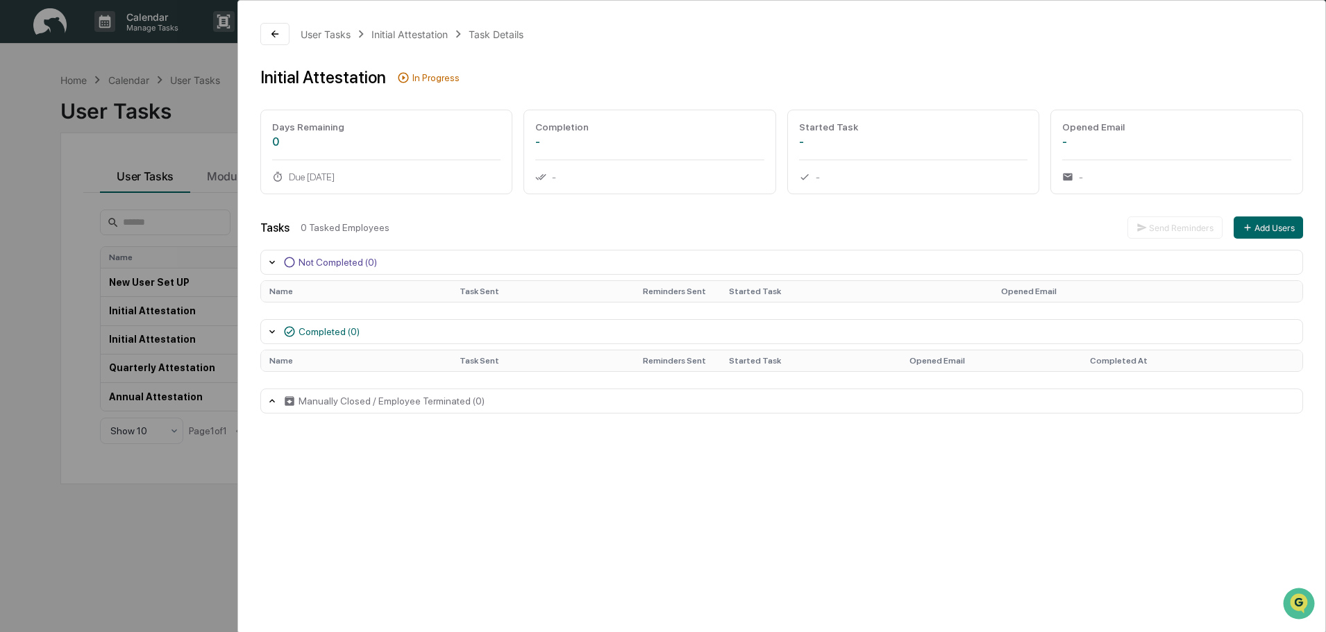
click at [332, 399] on div "Manually Closed / Employee Terminated (0)" at bounding box center [391, 401] width 186 height 11
click at [424, 79] on div "In Progress" at bounding box center [435, 77] width 47 height 11
click at [403, 76] on icon at bounding box center [403, 77] width 12 height 12
click at [304, 330] on div "Completed (0)" at bounding box center [328, 331] width 61 height 11
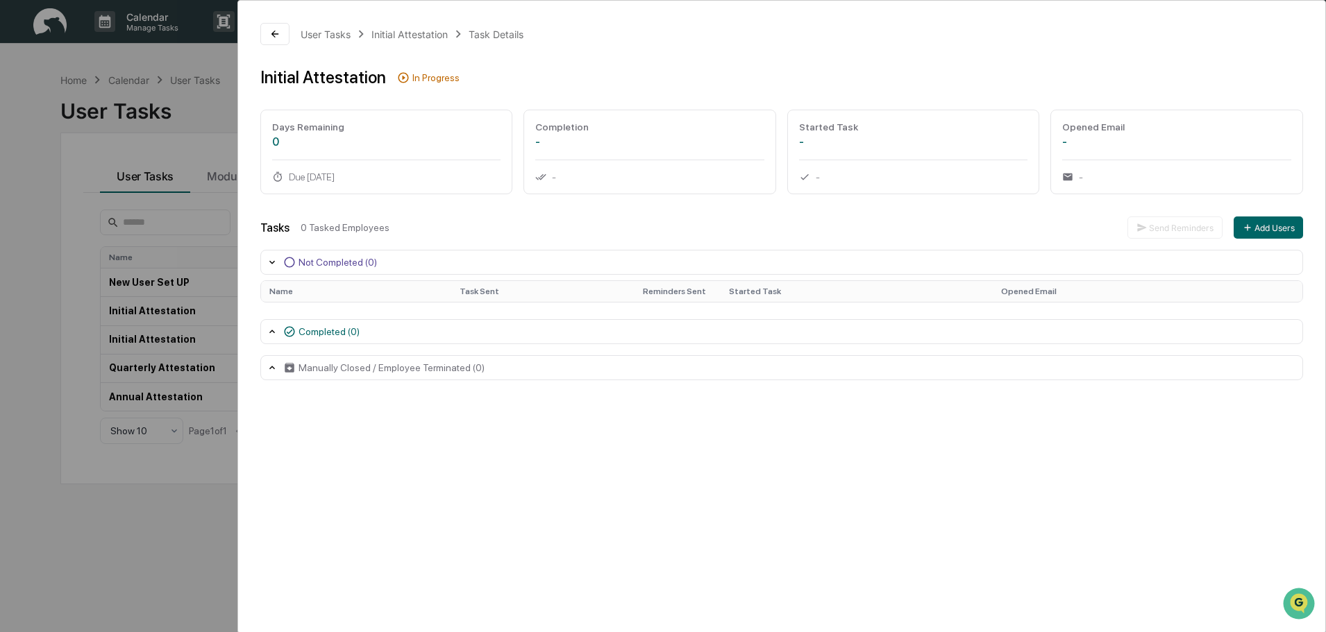
click at [304, 330] on div "Completed (0)" at bounding box center [328, 331] width 61 height 11
click at [325, 31] on div "User Tasks" at bounding box center [326, 34] width 50 height 12
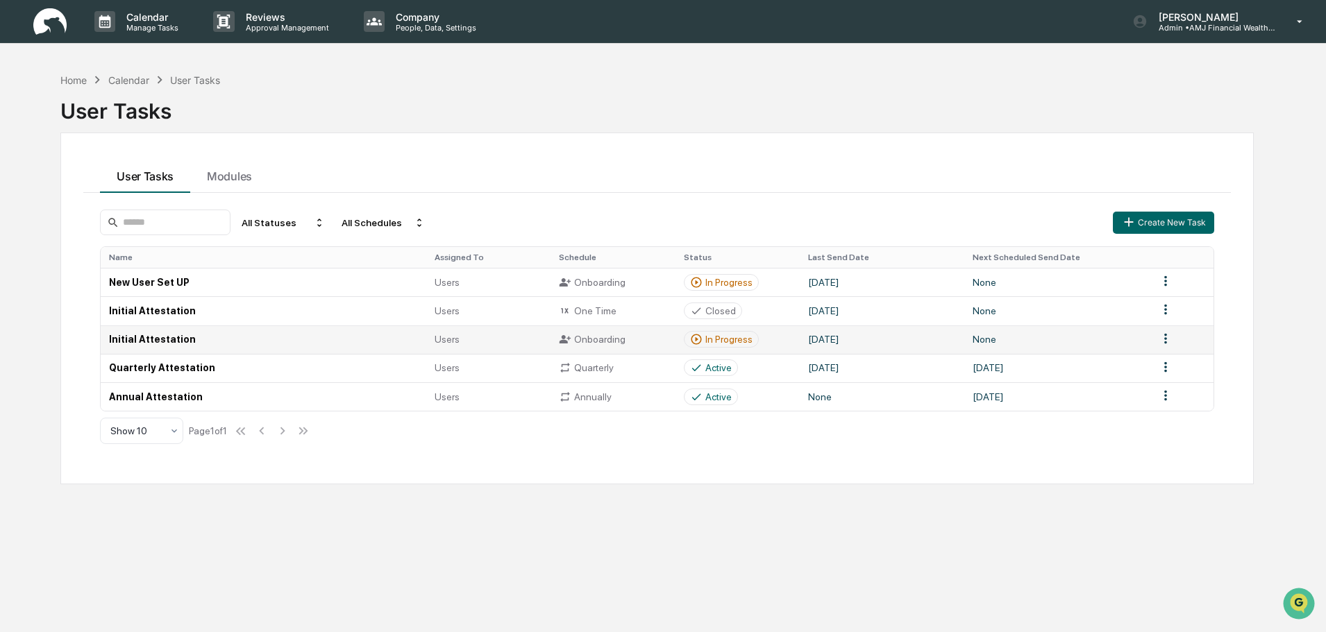
click at [724, 343] on div "In Progress" at bounding box center [728, 339] width 47 height 11
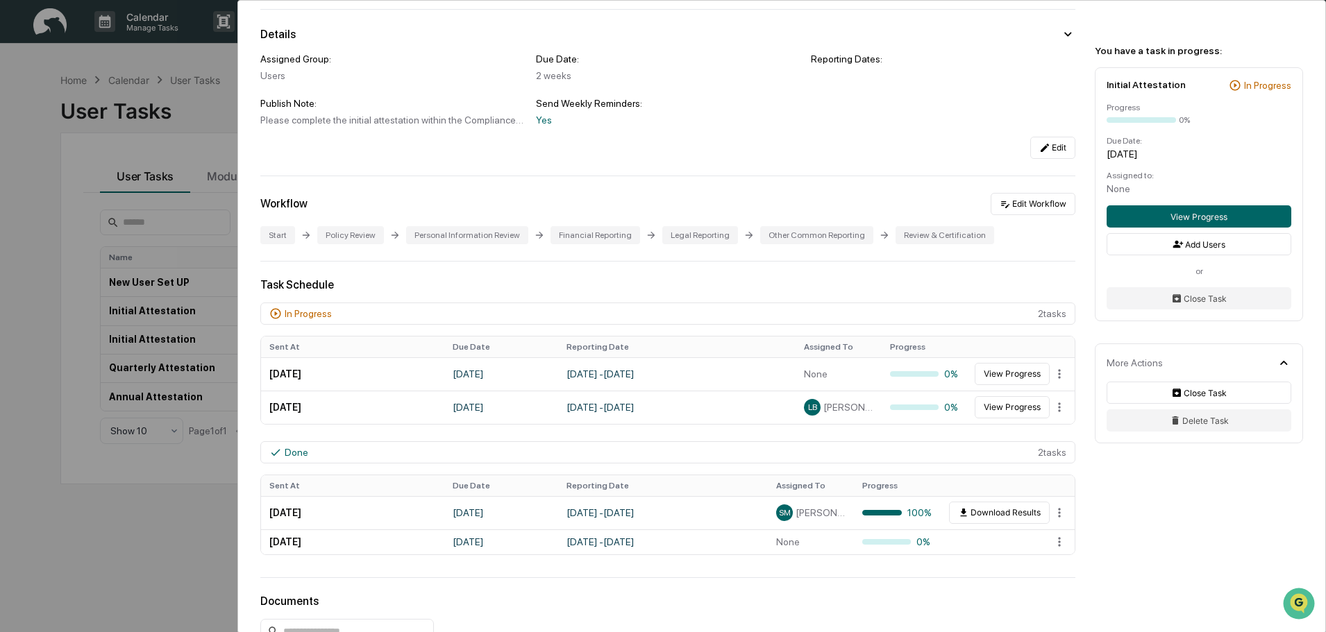
scroll to position [139, 0]
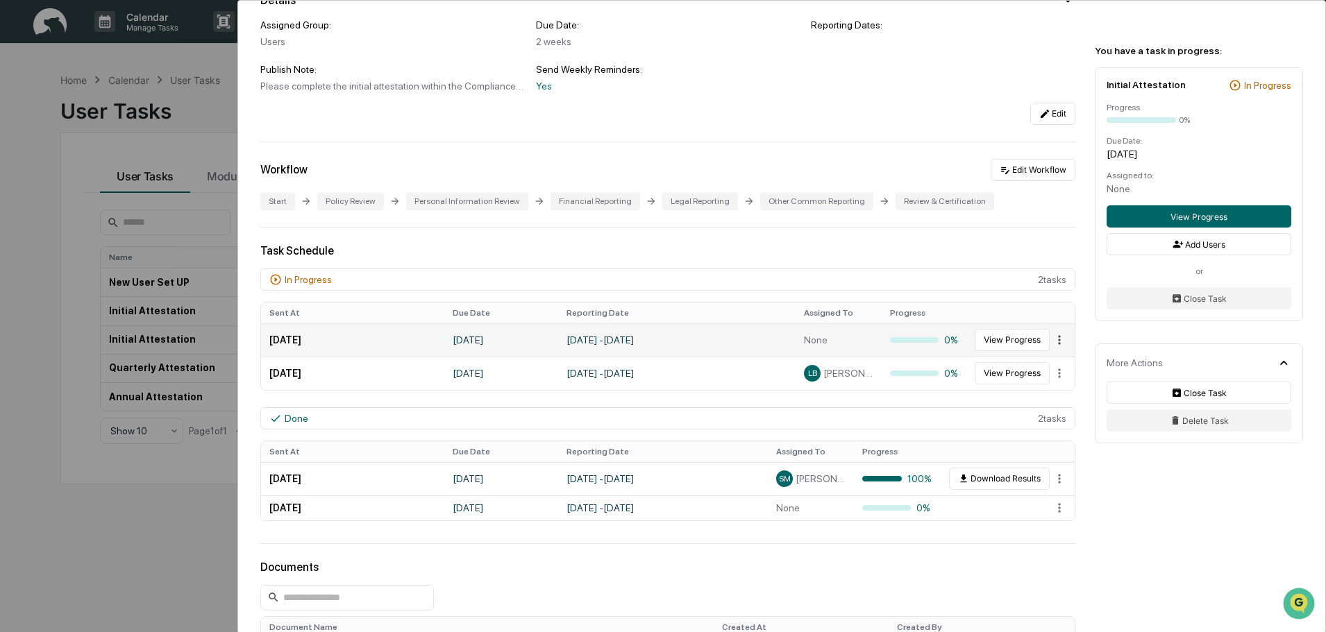
click at [1050, 338] on html "Calendar Manage Tasks Reviews Approval Management Company People, Data, Setting…" at bounding box center [663, 316] width 1326 height 632
click at [1054, 361] on div "Close" at bounding box center [1059, 364] width 89 height 22
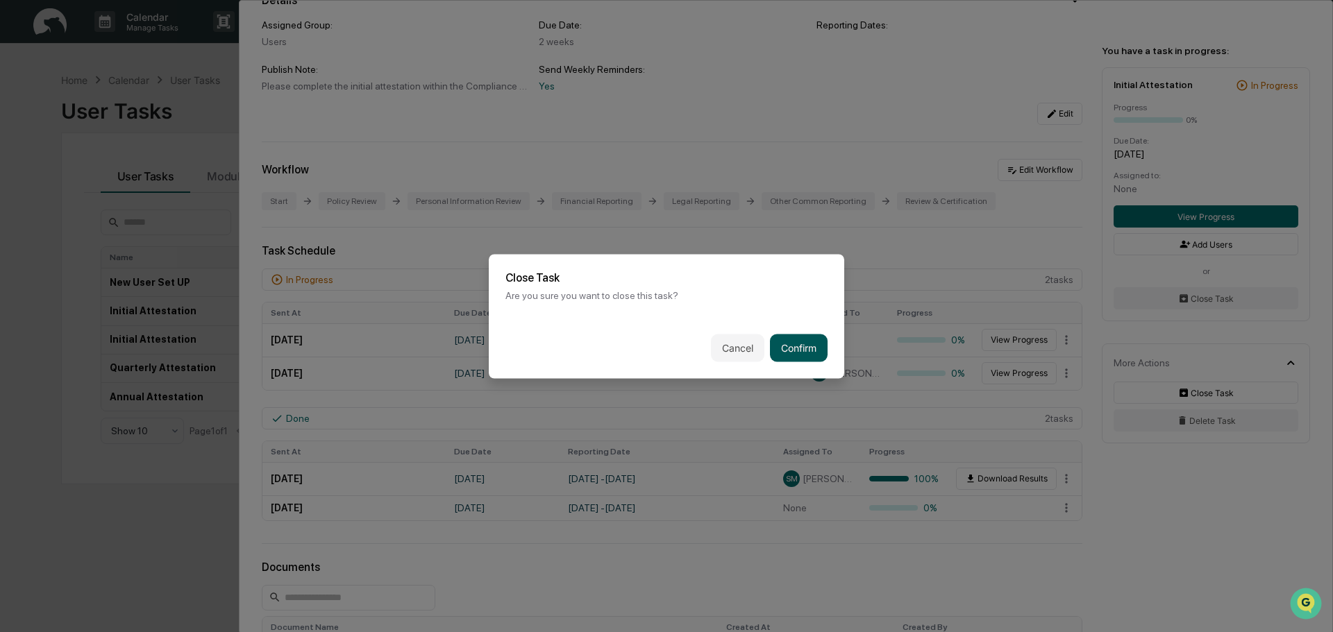
click at [798, 344] on button "Confirm" at bounding box center [799, 348] width 58 height 28
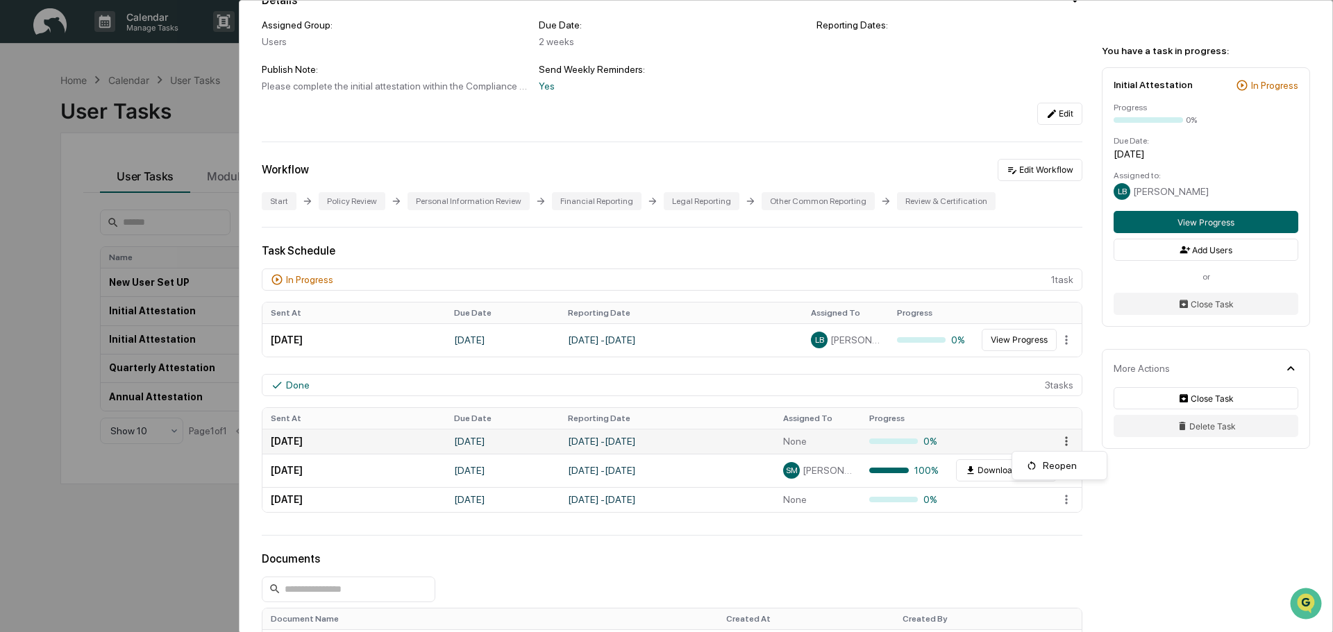
click at [1052, 442] on html "Calendar Manage Tasks Reviews Approval Management Company People, Data, Setting…" at bounding box center [666, 316] width 1333 height 632
click at [1088, 530] on html "Calendar Manage Tasks Reviews Approval Management Company People, Data, Setting…" at bounding box center [666, 316] width 1333 height 632
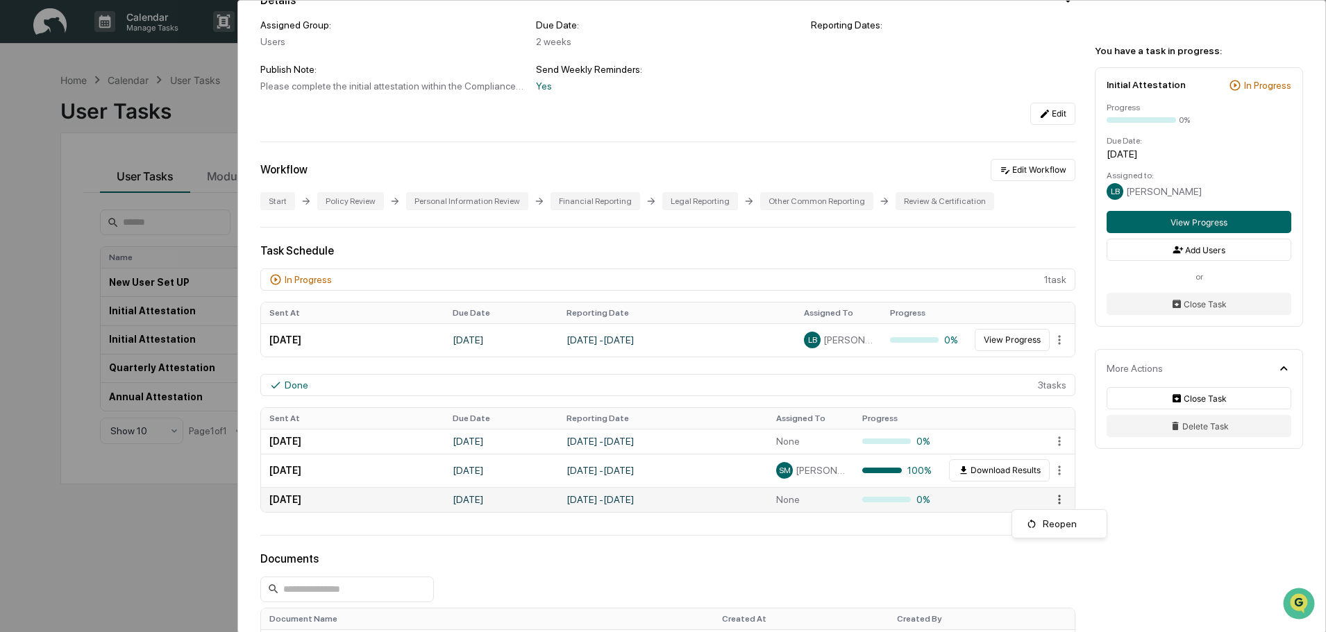
click at [1056, 499] on html "Calendar Manage Tasks Reviews Approval Management Company People, Data, Setting…" at bounding box center [663, 316] width 1326 height 632
click at [1113, 507] on html "Calendar Manage Tasks Reviews Approval Management Company People, Data, Setting…" at bounding box center [666, 316] width 1333 height 632
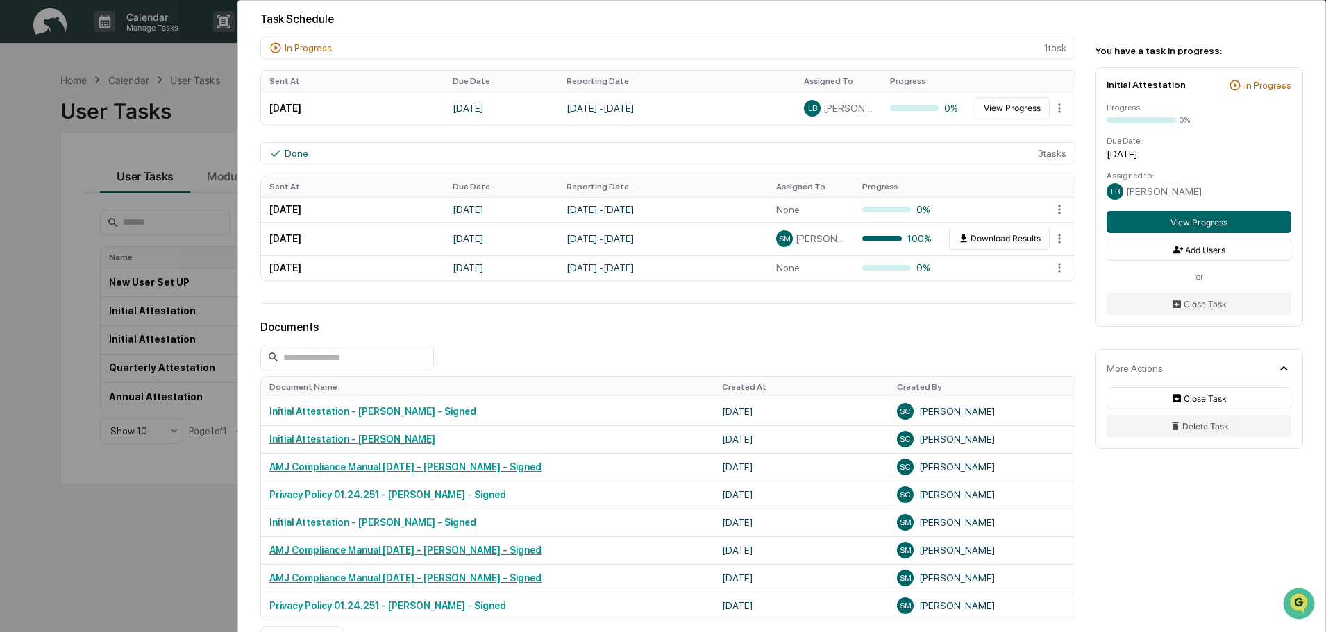
scroll to position [416, 0]
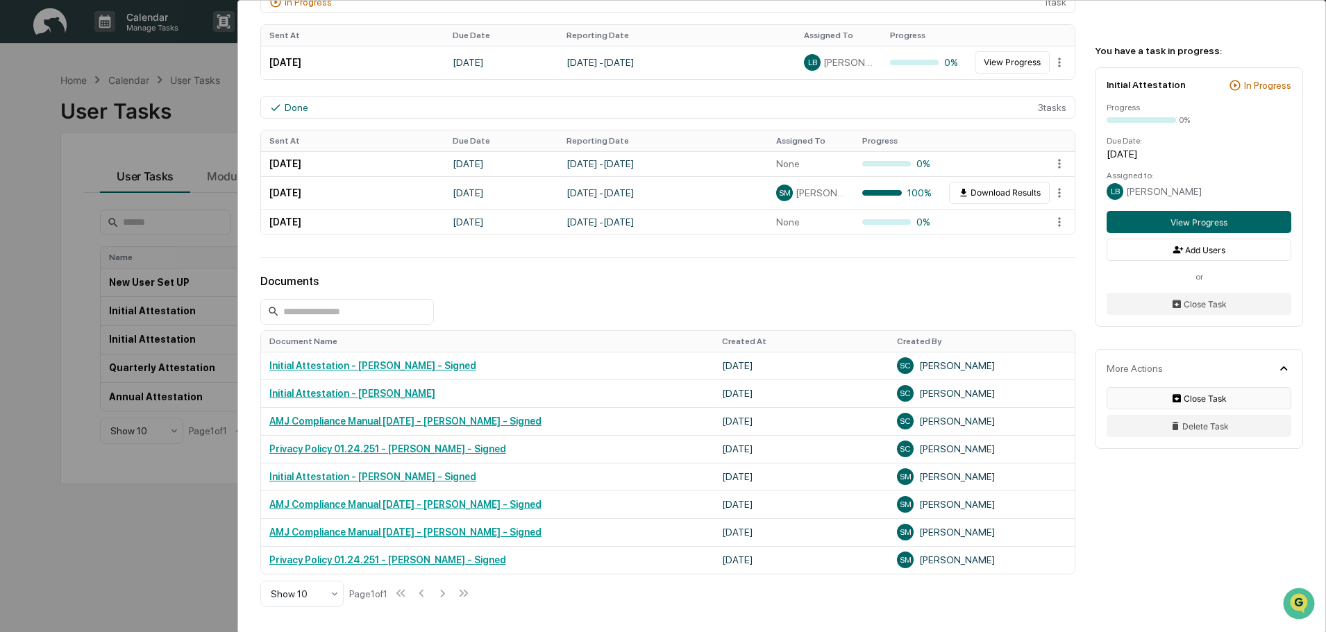
click at [1220, 396] on button "Close Task" at bounding box center [1198, 398] width 185 height 22
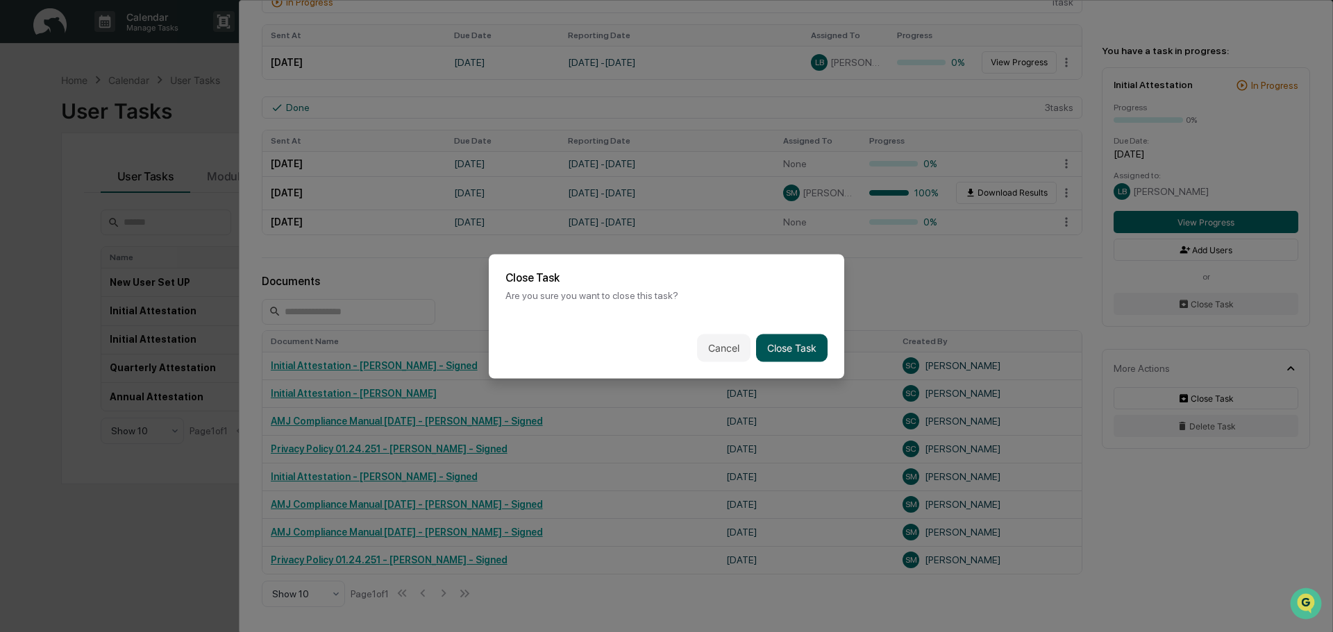
click at [794, 351] on button "Close Task" at bounding box center [791, 348] width 71 height 28
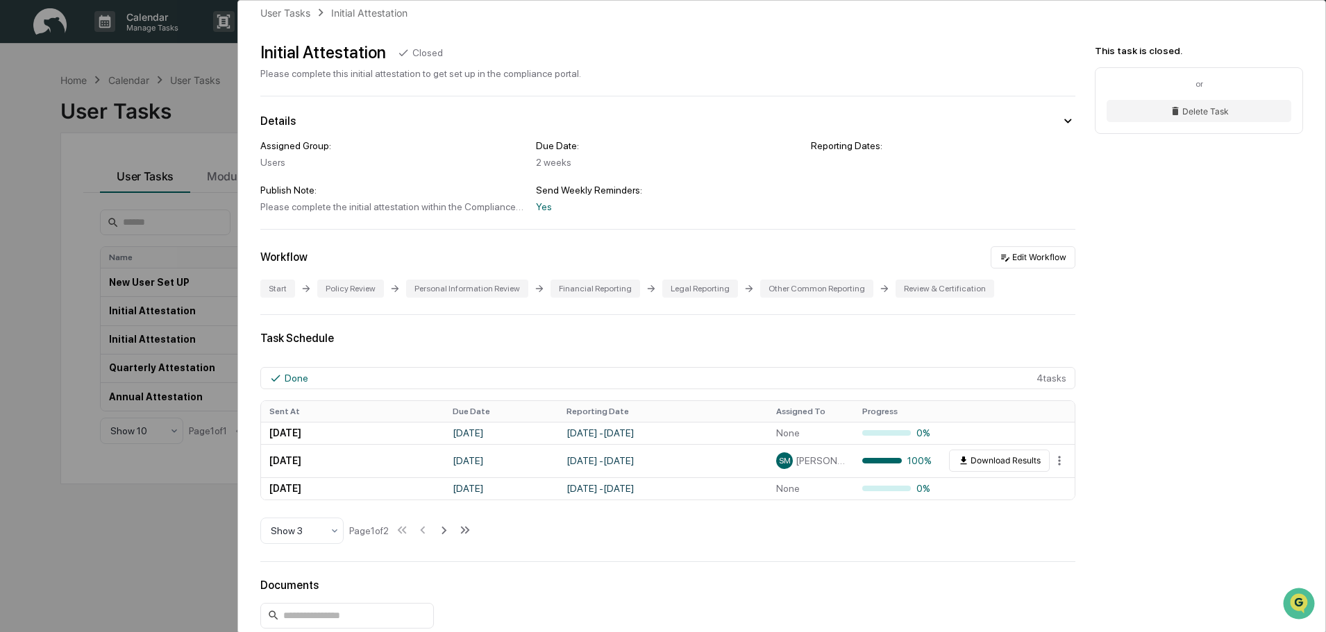
scroll to position [0, 0]
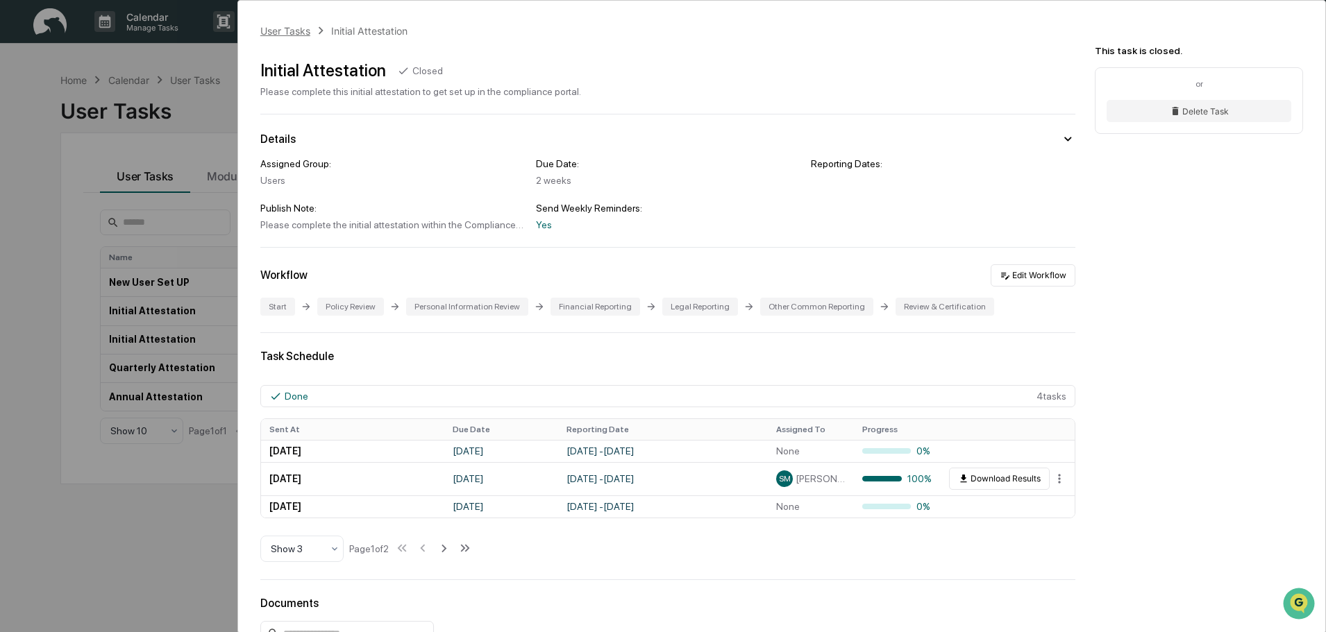
click at [276, 33] on div "User Tasks" at bounding box center [285, 31] width 50 height 12
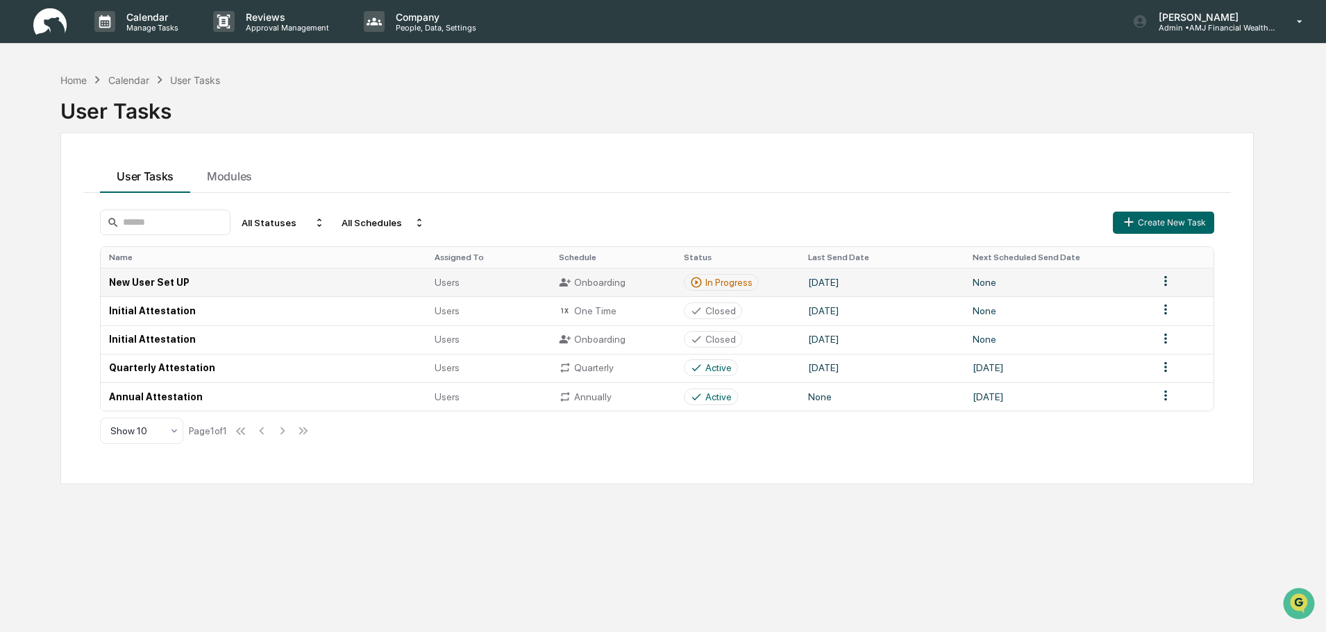
click at [877, 280] on td "[DATE]" at bounding box center [882, 282] width 165 height 28
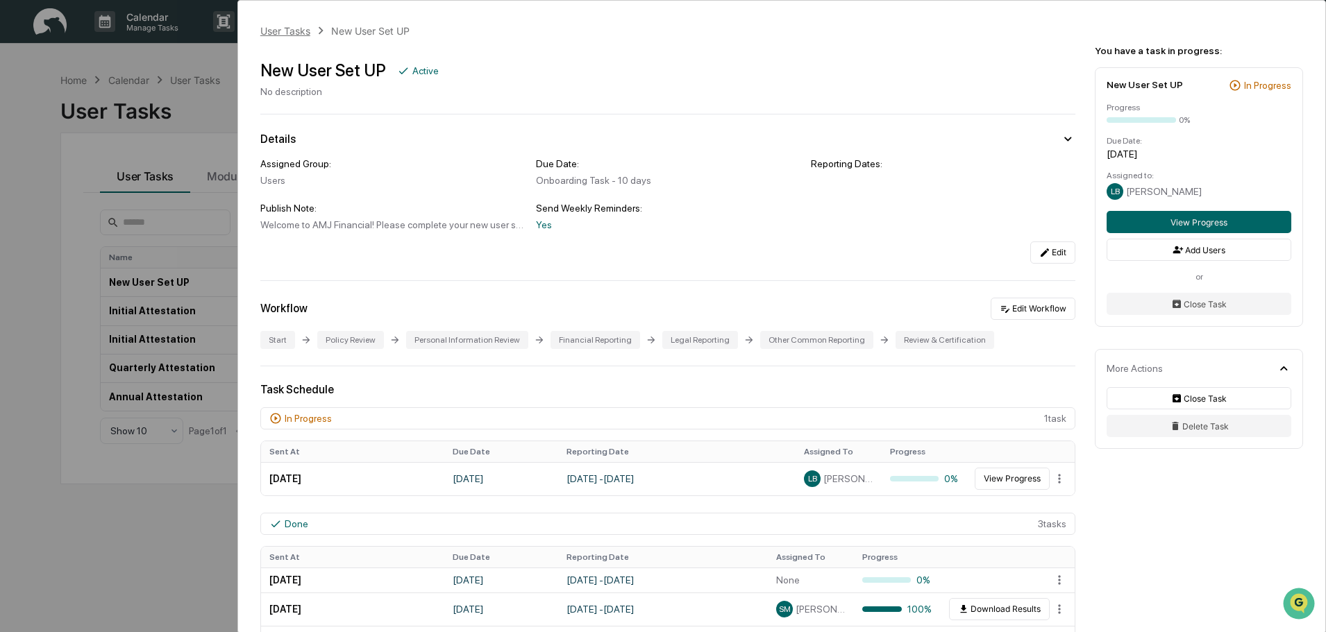
click at [276, 33] on div "User Tasks" at bounding box center [285, 31] width 50 height 12
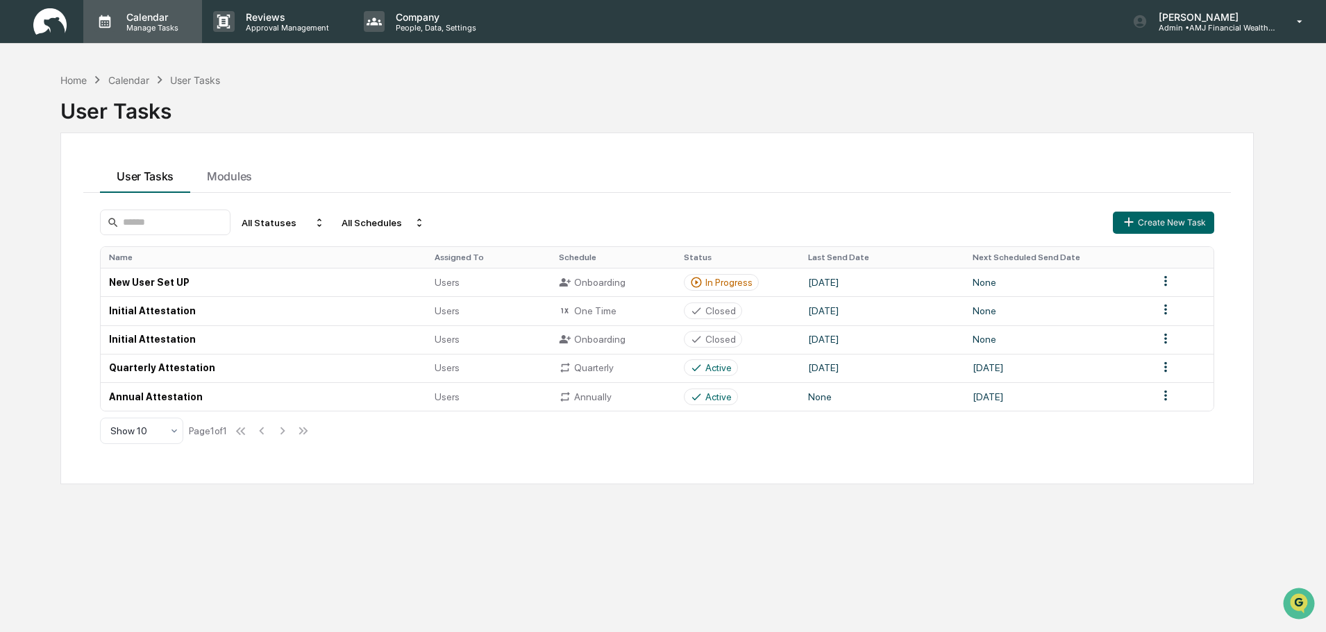
click at [158, 21] on p "Calendar" at bounding box center [150, 17] width 70 height 12
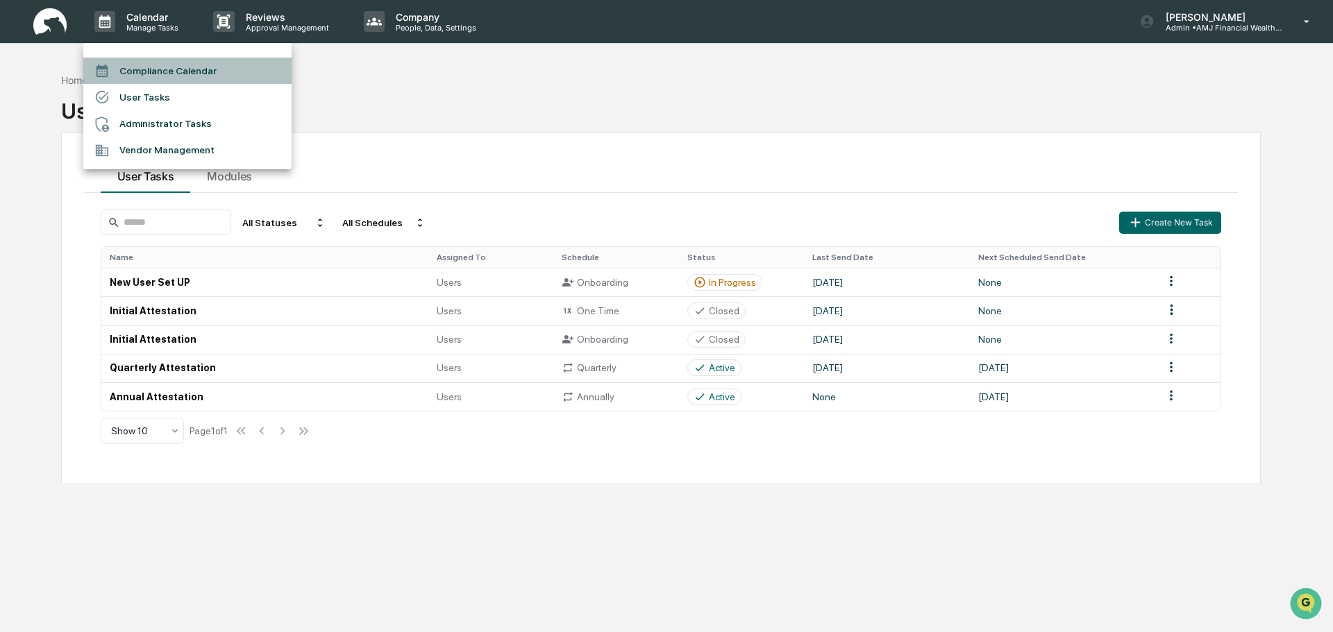
click at [147, 71] on li "Compliance Calendar" at bounding box center [187, 71] width 208 height 26
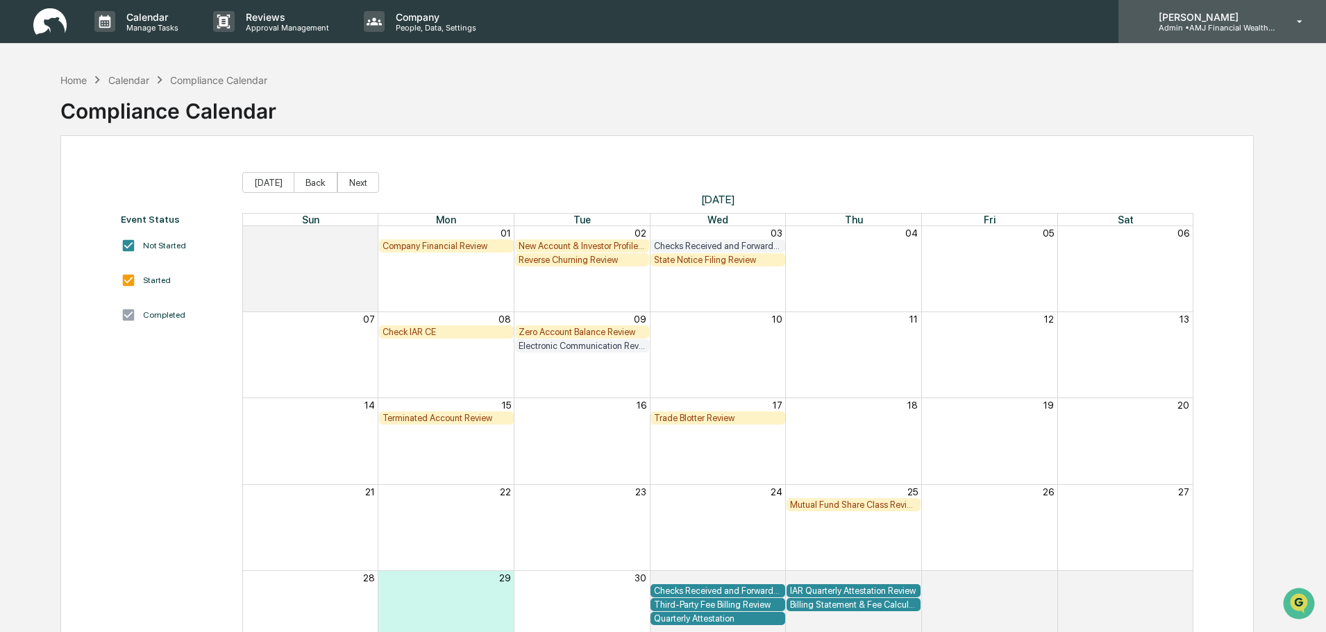
click at [1201, 24] on p "Admin • AMJ Financial Wealth Management" at bounding box center [1211, 28] width 129 height 10
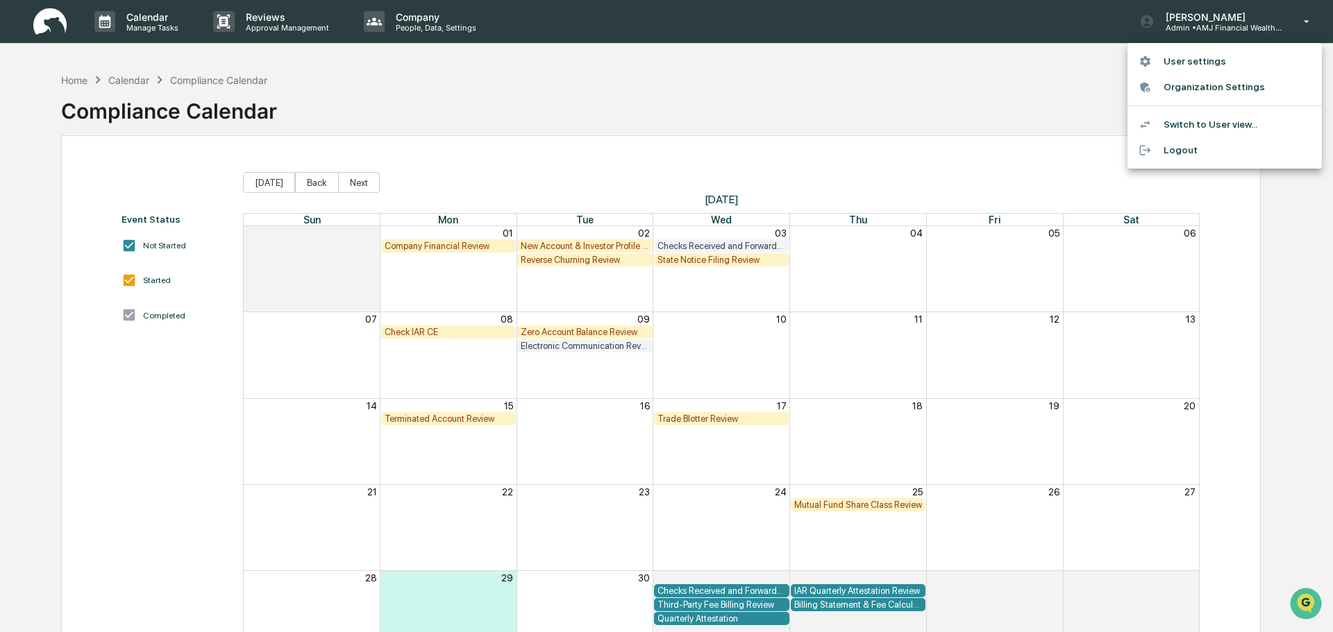
click at [1176, 149] on li "Logout" at bounding box center [1224, 150] width 194 height 26
